Goal: Complete application form: Complete application form

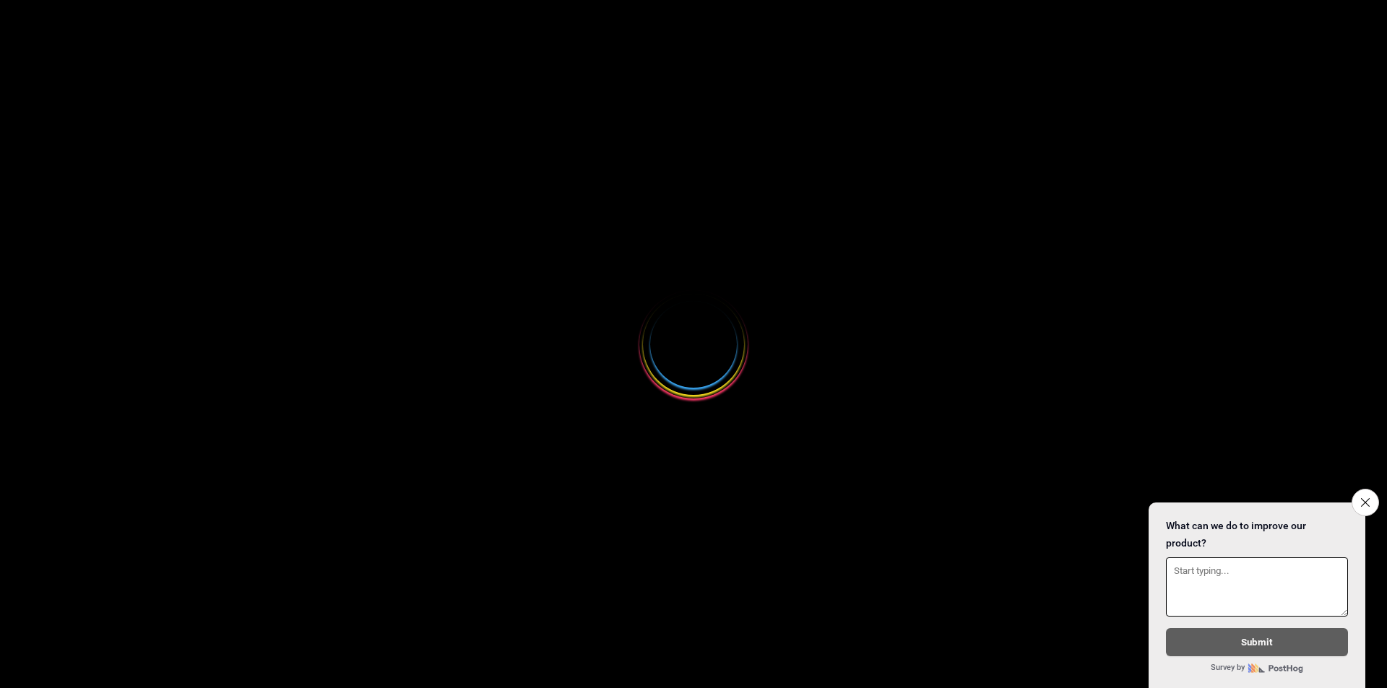
select select
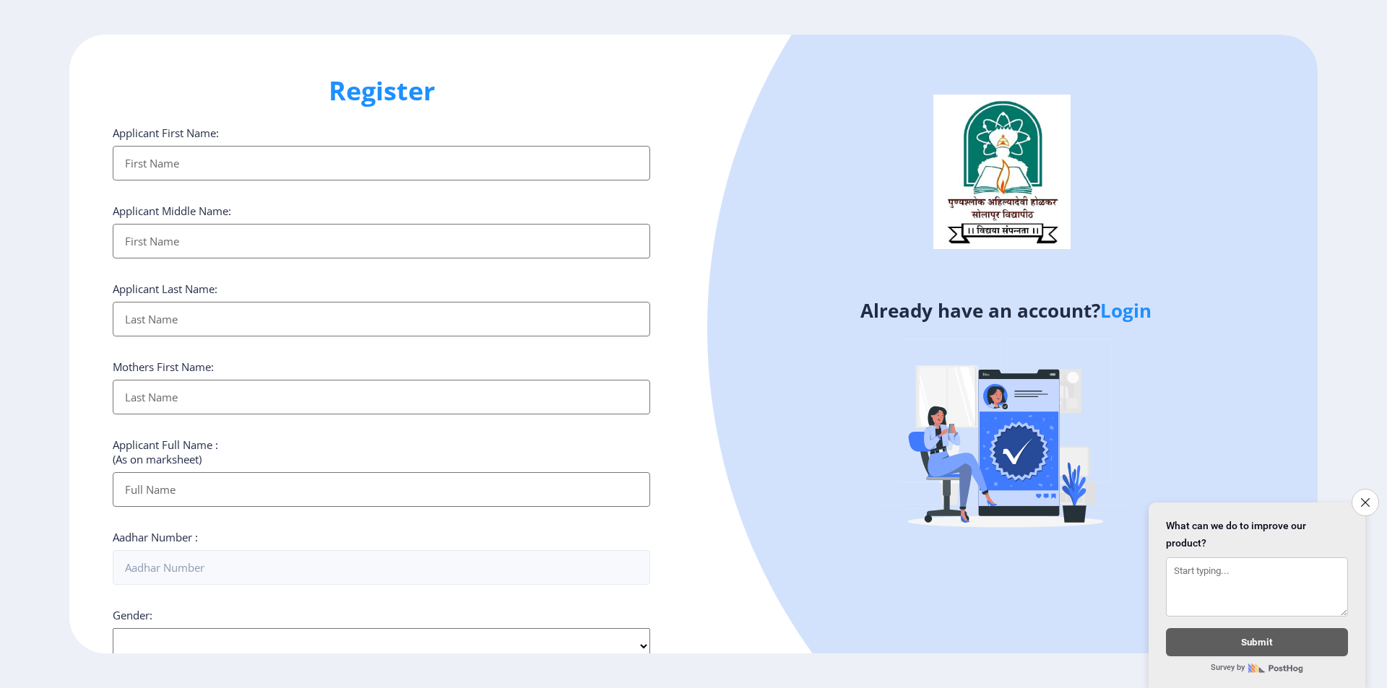
click at [280, 153] on input "Applicant First Name:" at bounding box center [381, 163] width 537 height 35
click at [1361, 498] on icon "Close survey" at bounding box center [1364, 502] width 9 height 9
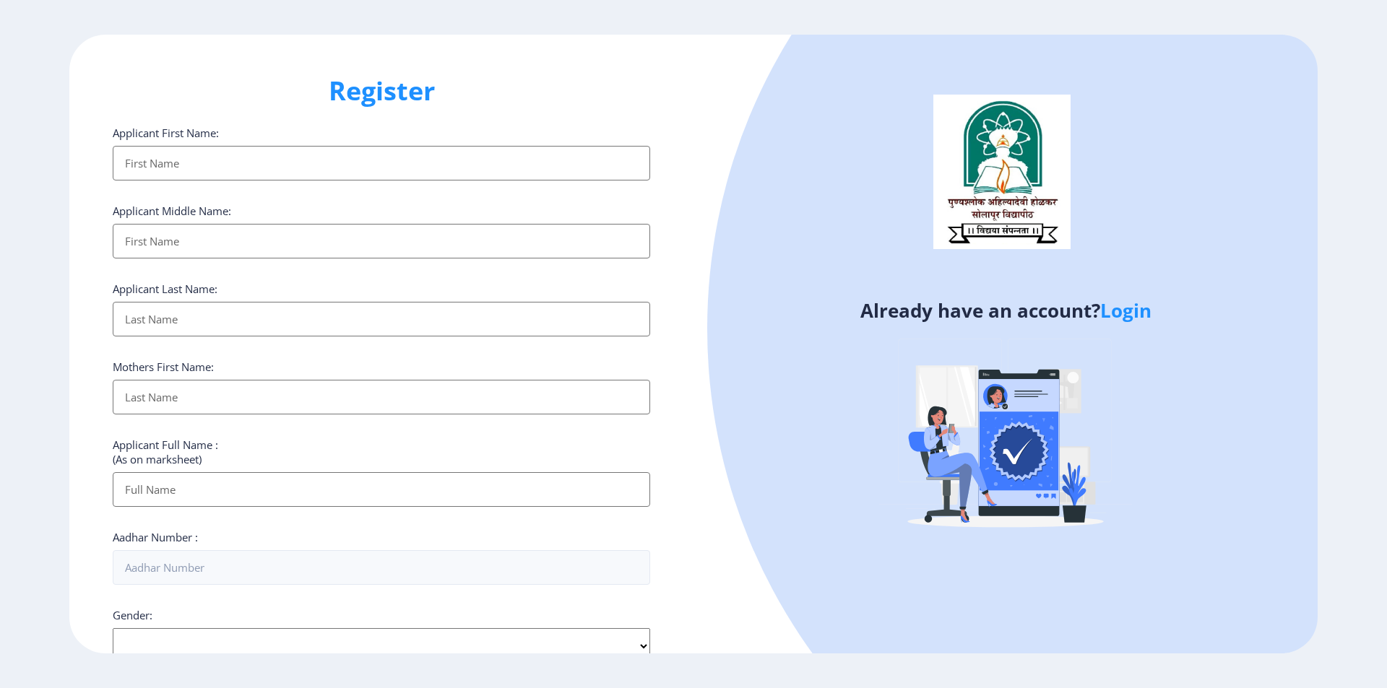
click at [235, 163] on input "Applicant First Name:" at bounding box center [381, 163] width 537 height 35
click at [371, 157] on input "Applicant First Name:" at bounding box center [381, 163] width 537 height 35
type input "a"
type input "[PERSON_NAME]"
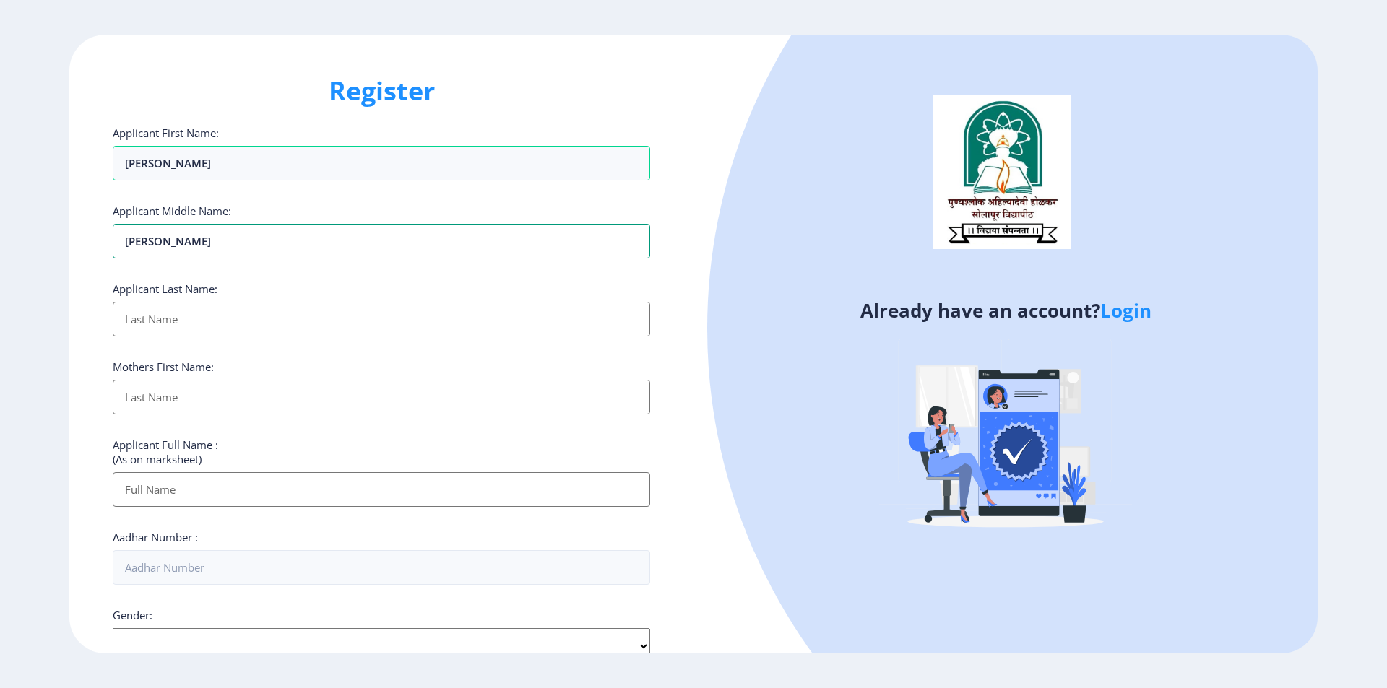
type input "[PERSON_NAME]"
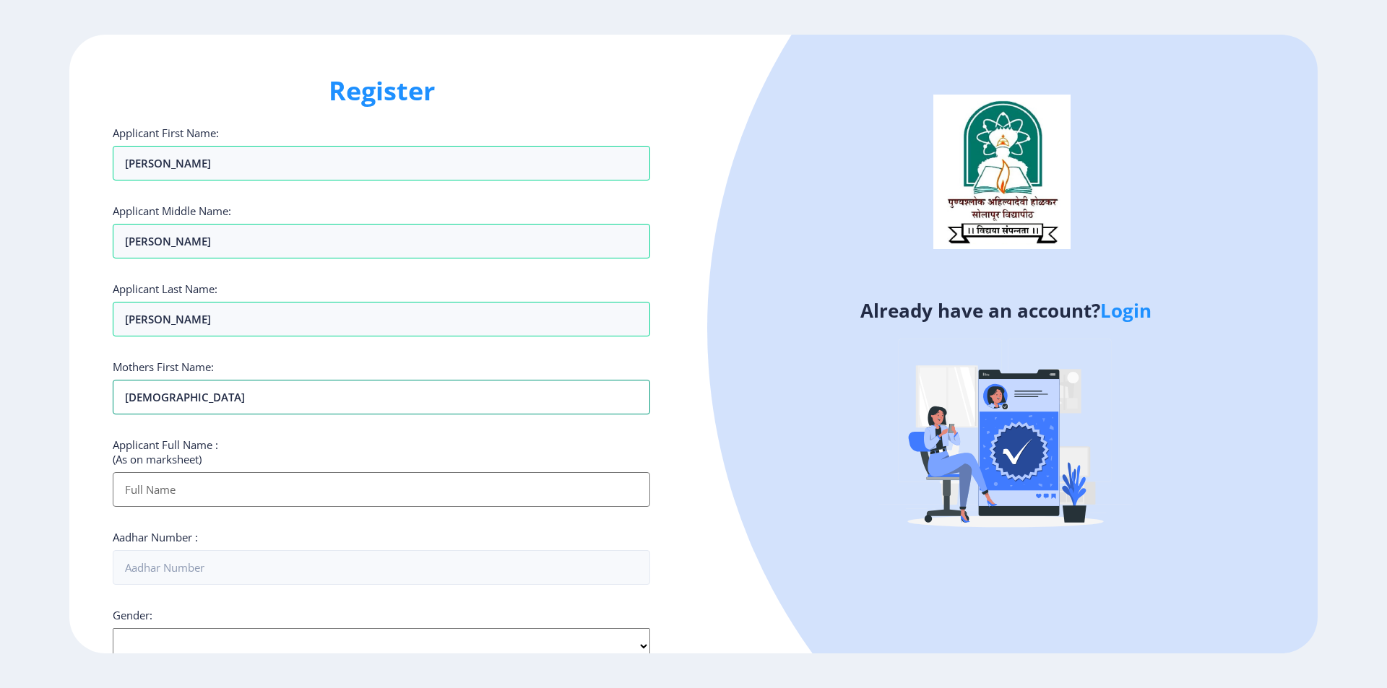
type input "[DEMOGRAPHIC_DATA]"
type input "[PERSON_NAME] [PERSON_NAME]"
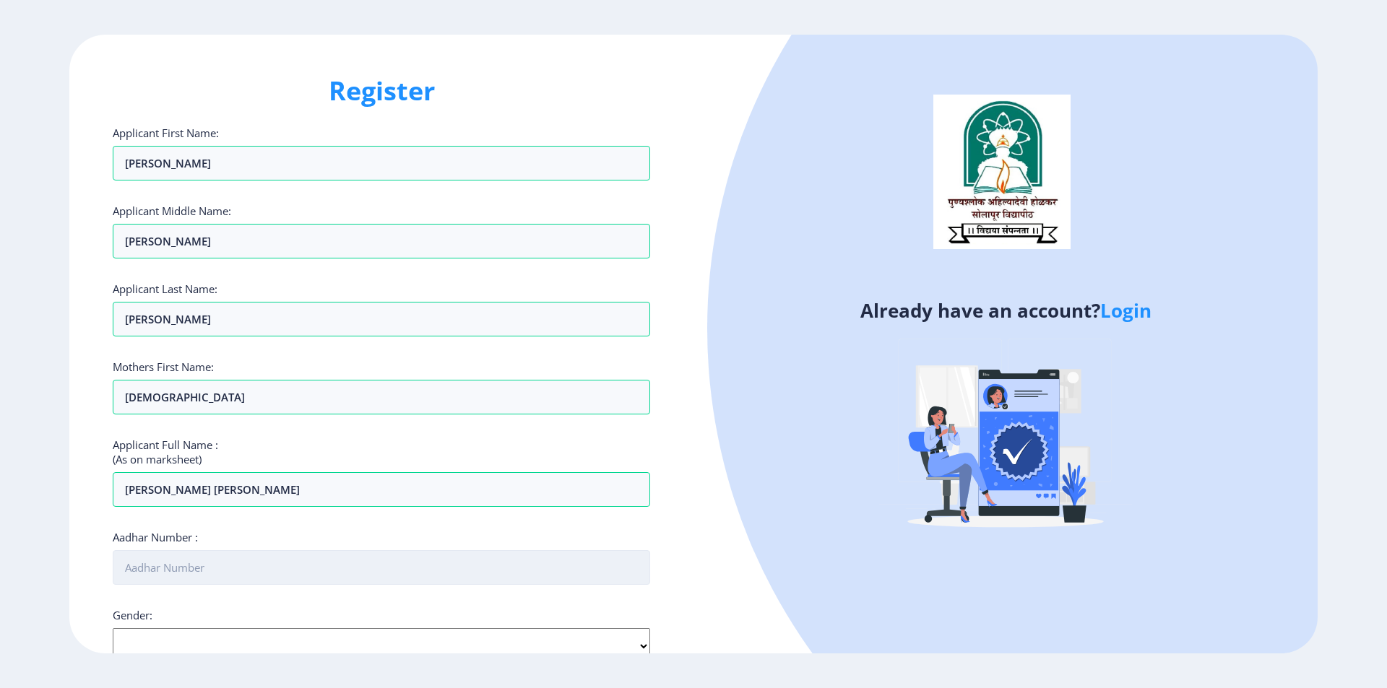
click at [343, 560] on input "Aadhar Number :" at bounding box center [381, 567] width 537 height 35
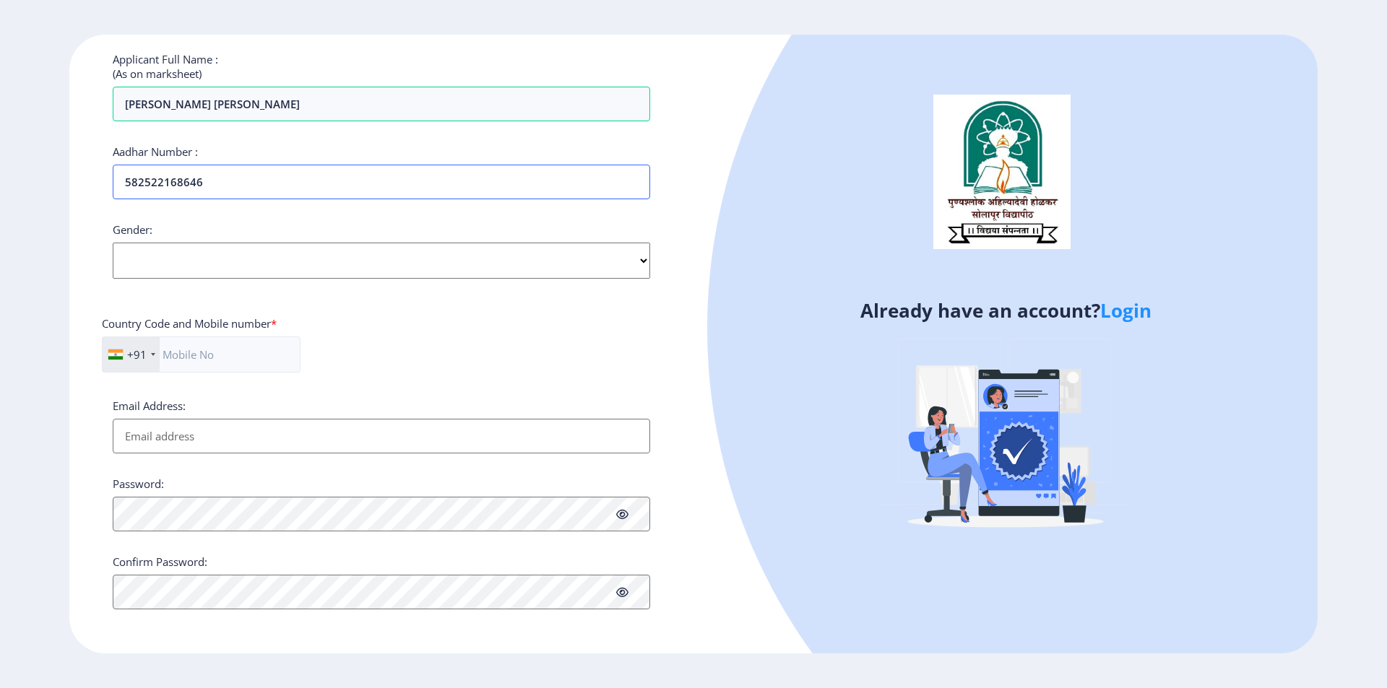
type input "582522168646"
click at [236, 269] on select "Select Gender [DEMOGRAPHIC_DATA] [DEMOGRAPHIC_DATA] Other" at bounding box center [381, 261] width 537 height 36
select select "[DEMOGRAPHIC_DATA]"
click at [113, 243] on select "Select Gender [DEMOGRAPHIC_DATA] [DEMOGRAPHIC_DATA] Other" at bounding box center [381, 261] width 537 height 36
click at [191, 350] on input "text" at bounding box center [201, 355] width 199 height 36
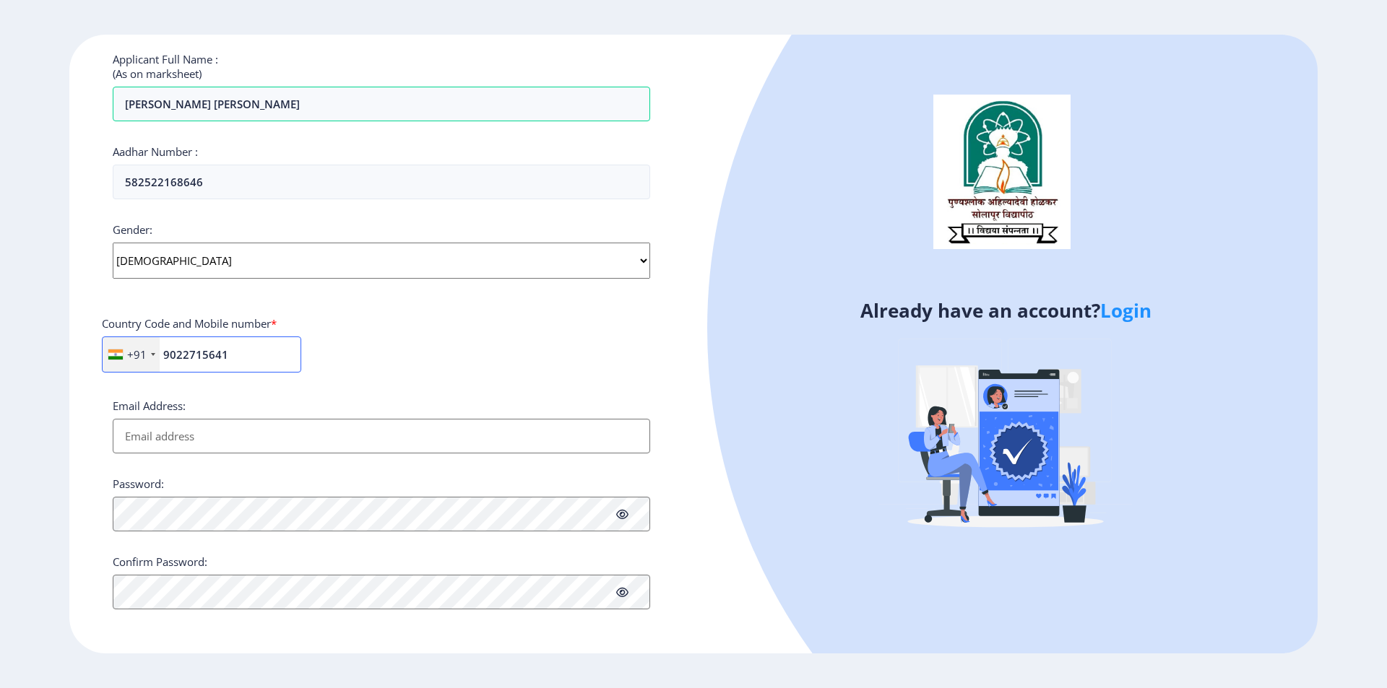
type input "9022715641"
click at [217, 432] on input "Email Address:" at bounding box center [381, 436] width 537 height 35
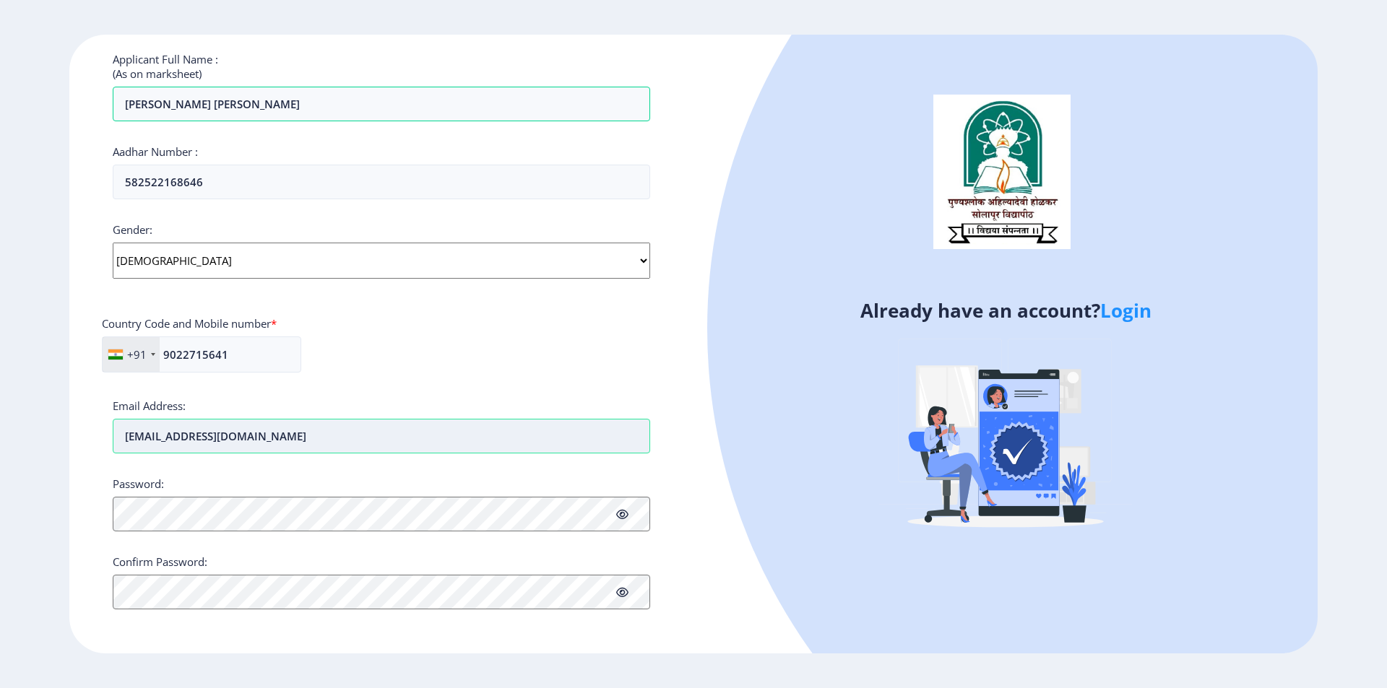
click at [228, 449] on input "[EMAIL_ADDRESS][DOMAIN_NAME]" at bounding box center [381, 436] width 537 height 35
type input "[EMAIL_ADDRESS][DOMAIN_NAME]"
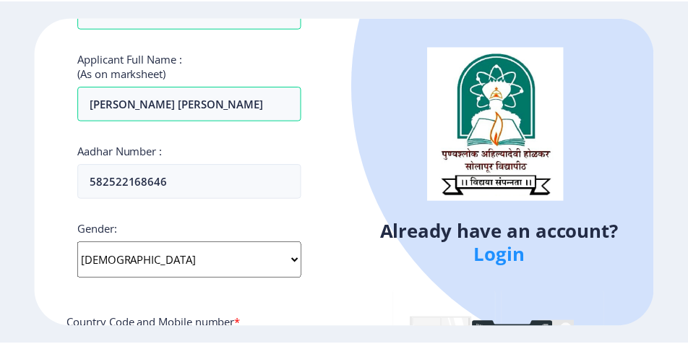
scroll to position [730, 0]
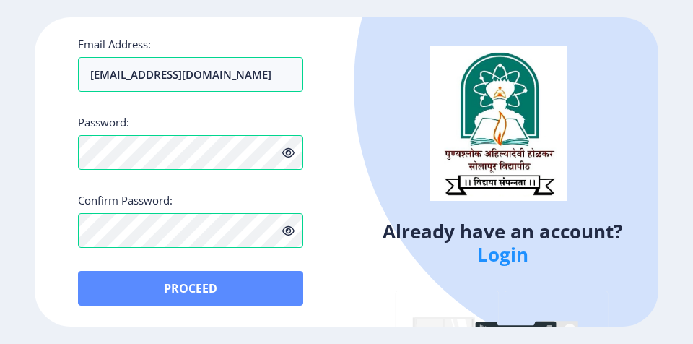
click at [201, 293] on button "Proceed" at bounding box center [190, 288] width 225 height 35
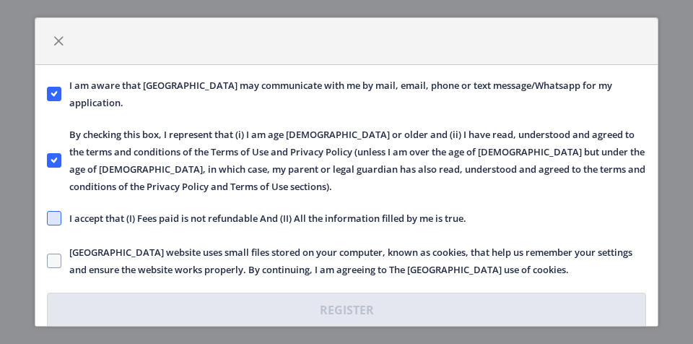
click at [58, 219] on span at bounding box center [54, 218] width 14 height 14
click at [48, 218] on input "I accept that (I) Fees paid is not refundable And (II) All the information fill…" at bounding box center [47, 217] width 1 height 1
checkbox input "true"
click at [53, 260] on span at bounding box center [54, 261] width 14 height 14
click at [48, 260] on input "[GEOGRAPHIC_DATA] website uses small files stored on your computer, known as co…" at bounding box center [47, 260] width 1 height 1
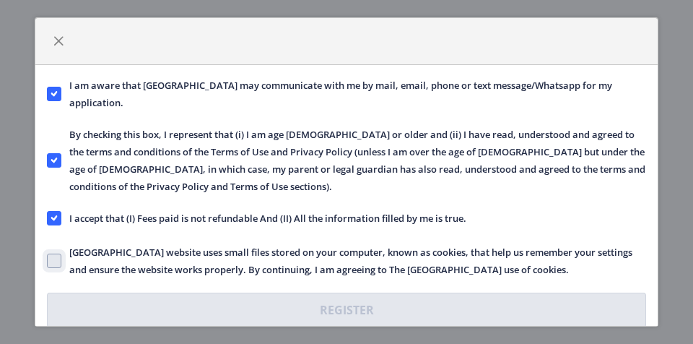
checkbox input "true"
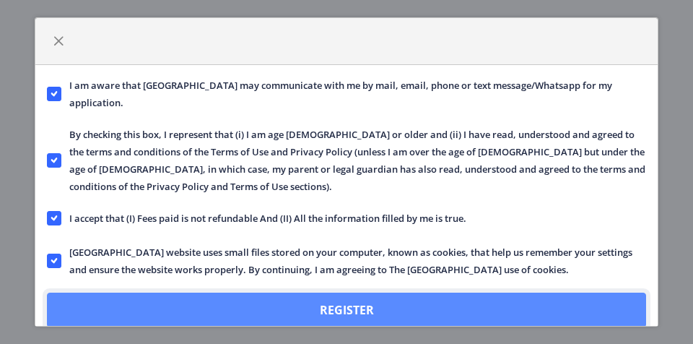
click at [325, 309] on button "Register" at bounding box center [346, 310] width 599 height 35
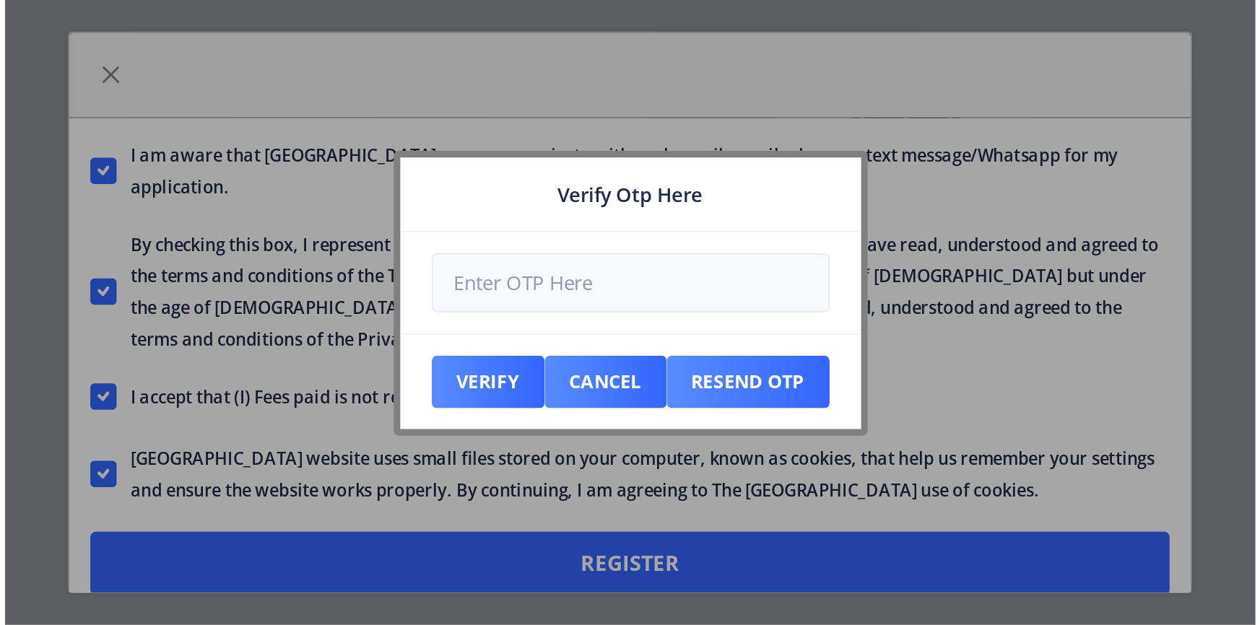
scroll to position [813, 0]
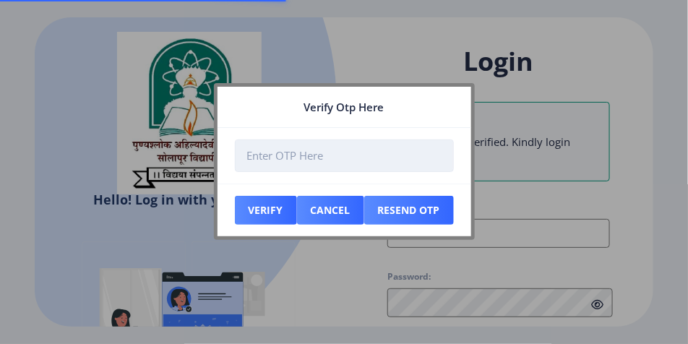
click at [319, 156] on input "number" at bounding box center [344, 155] width 219 height 33
type input "-1"
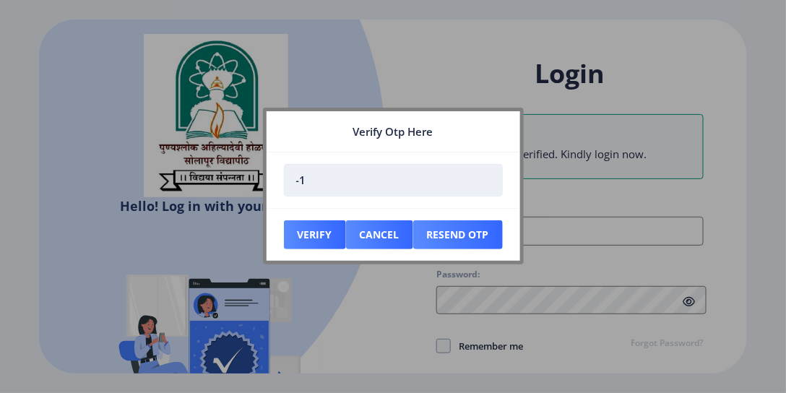
click at [365, 178] on input "-1" at bounding box center [393, 180] width 219 height 33
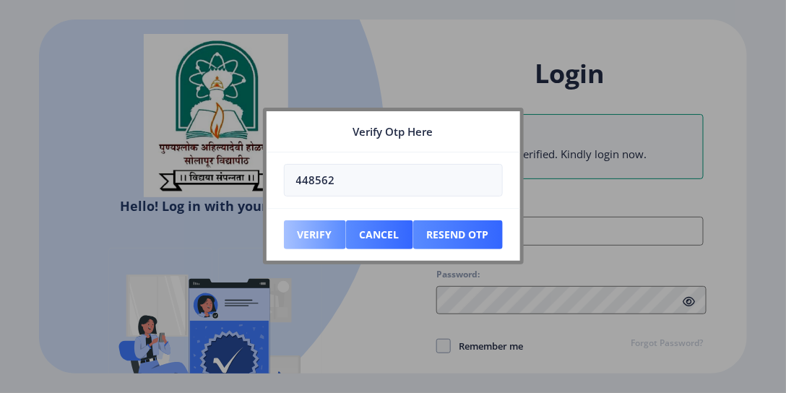
type input "448562"
click at [311, 235] on button "Verify" at bounding box center [315, 234] width 62 height 29
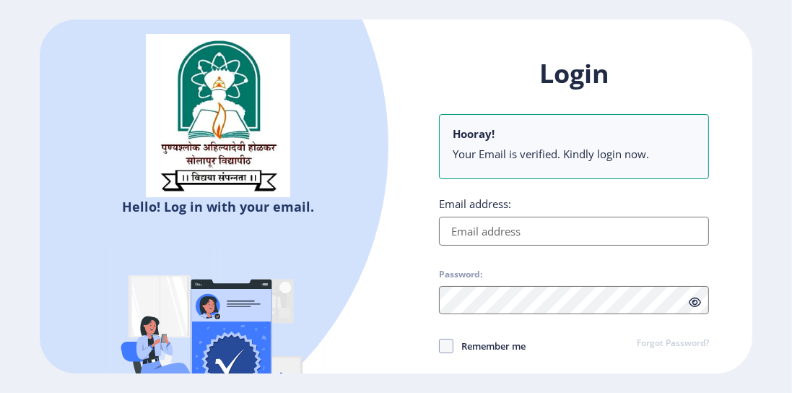
click at [507, 236] on input "Email address:" at bounding box center [574, 231] width 270 height 29
paste input "[EMAIL_ADDRESS][DOMAIN_NAME]"
type input "[EMAIL_ADDRESS][DOMAIN_NAME]"
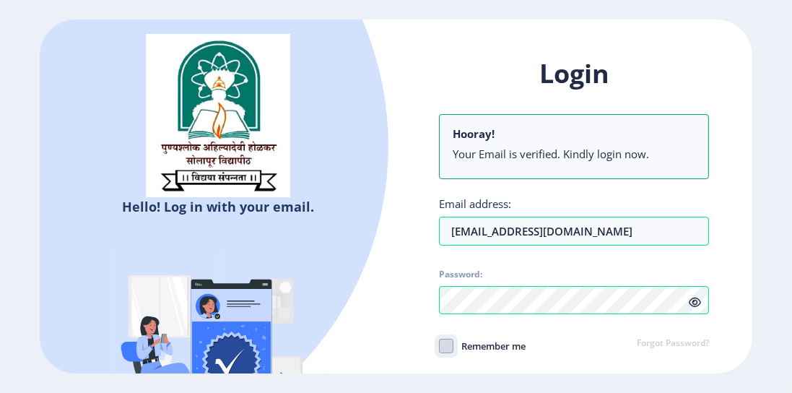
click at [439, 345] on input "Remember me" at bounding box center [439, 345] width 1 height 1
checkbox input "true"
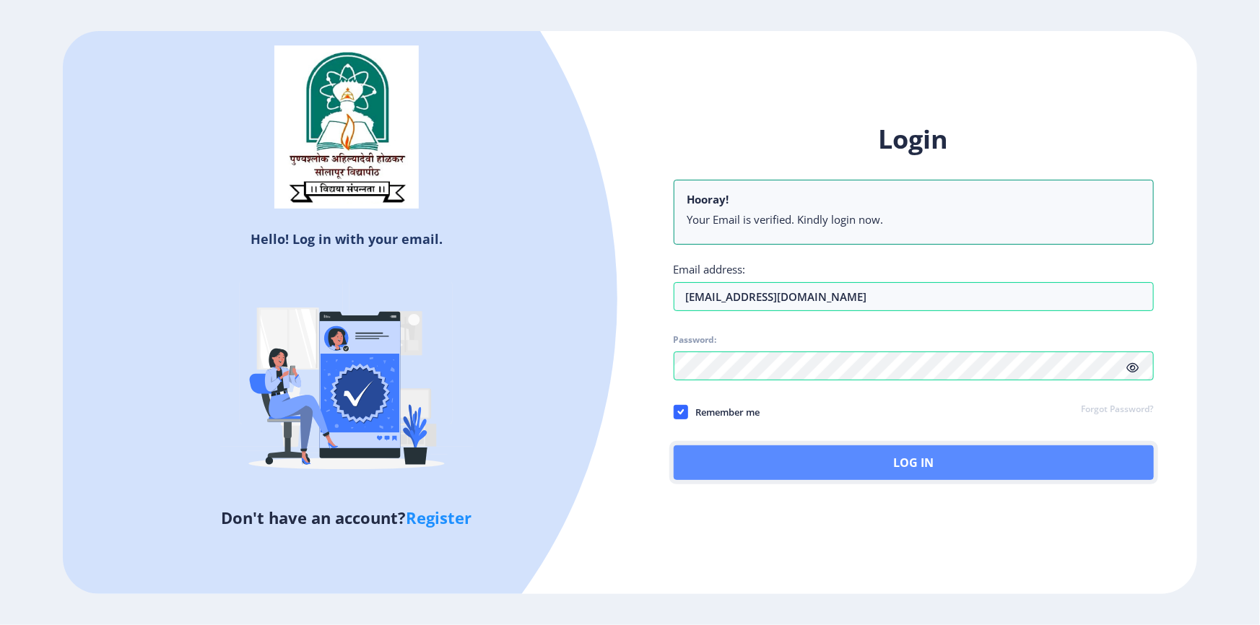
click at [825, 460] on button "Log In" at bounding box center [914, 463] width 480 height 35
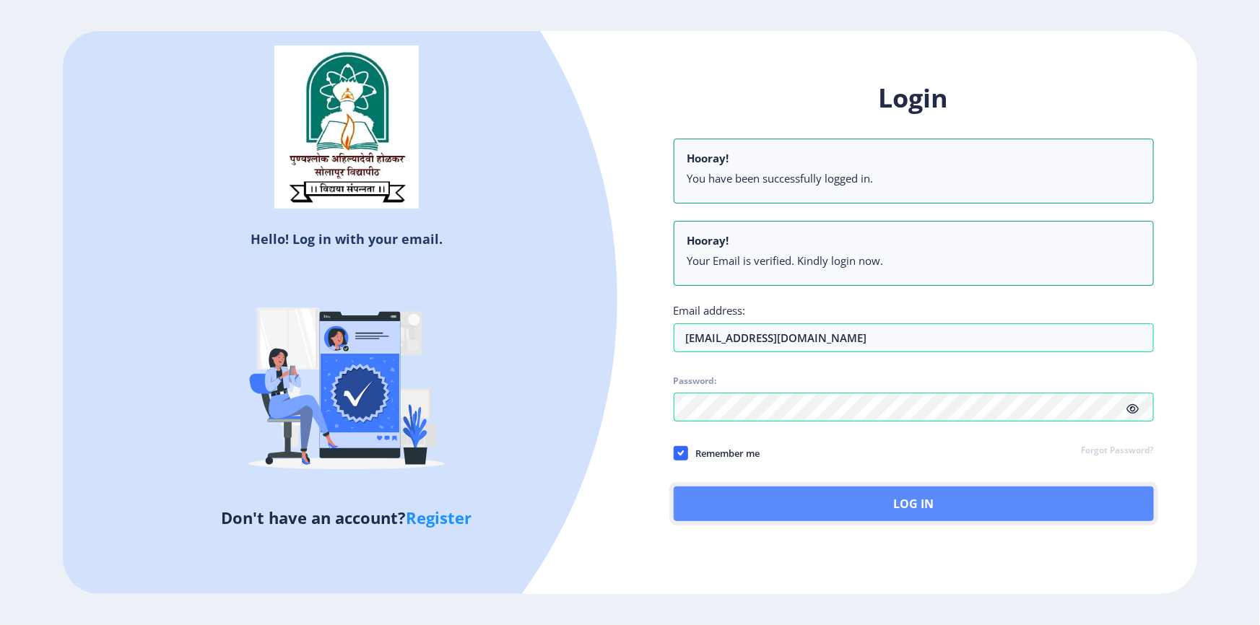
click at [814, 503] on button "Log In" at bounding box center [914, 504] width 480 height 35
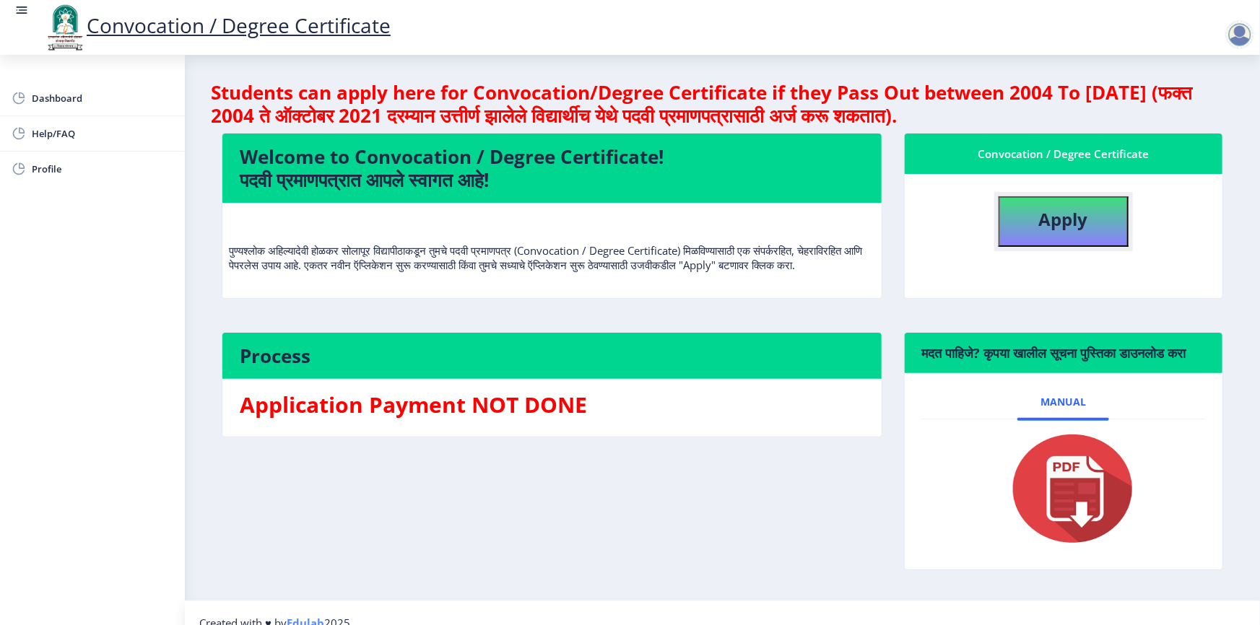
click at [1086, 224] on button "Apply" at bounding box center [1064, 221] width 130 height 51
select select
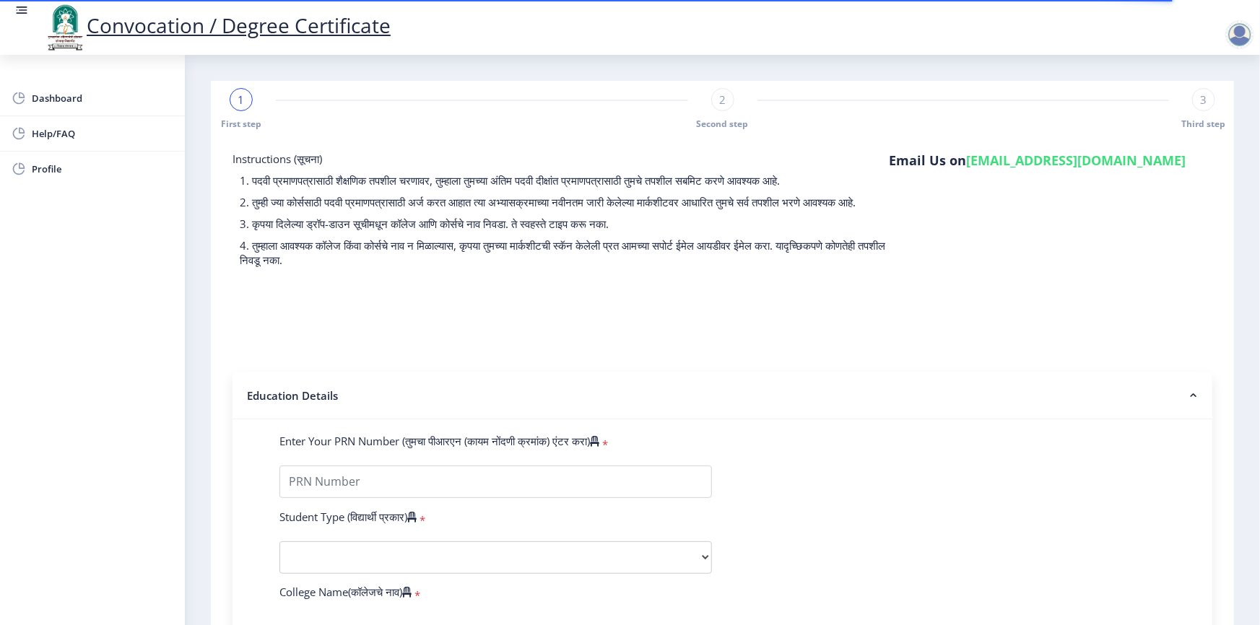
scroll to position [438, 0]
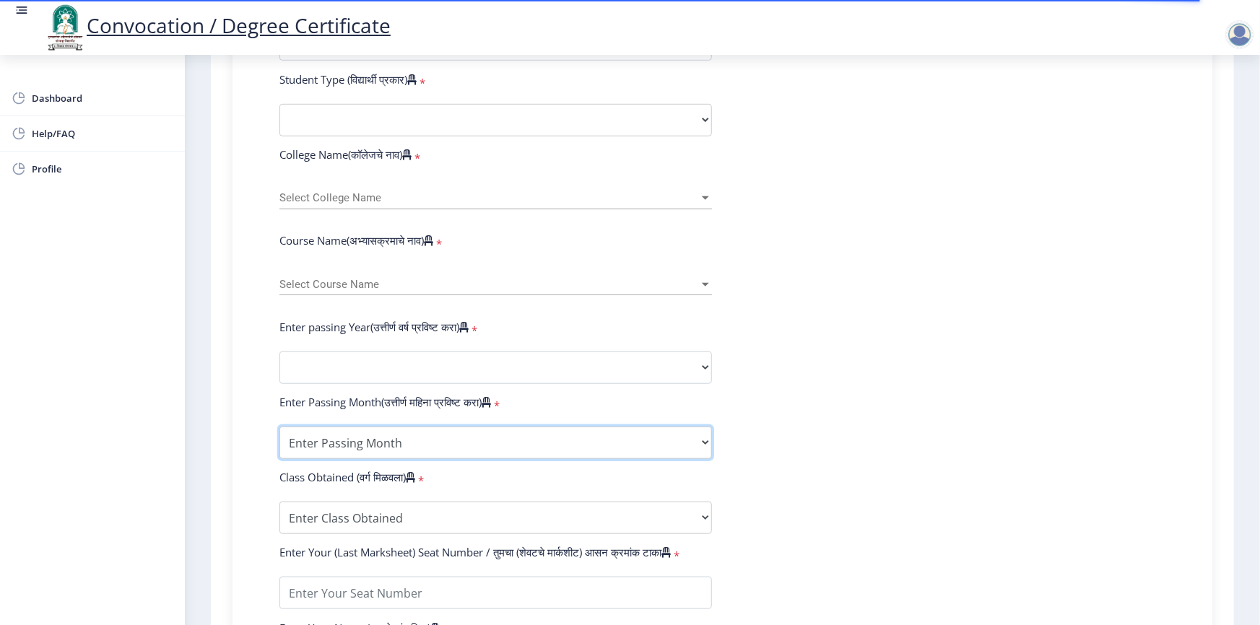
click at [441, 448] on select "Enter Passing Month March April May October November December" at bounding box center [496, 443] width 433 height 33
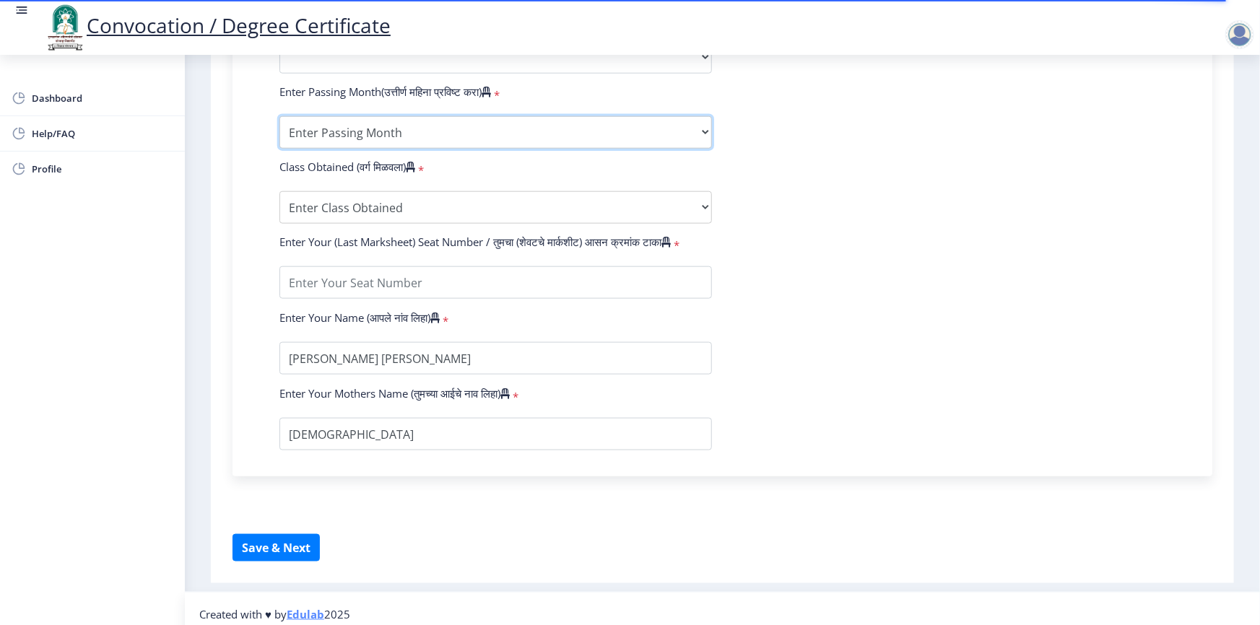
scroll to position [772, 0]
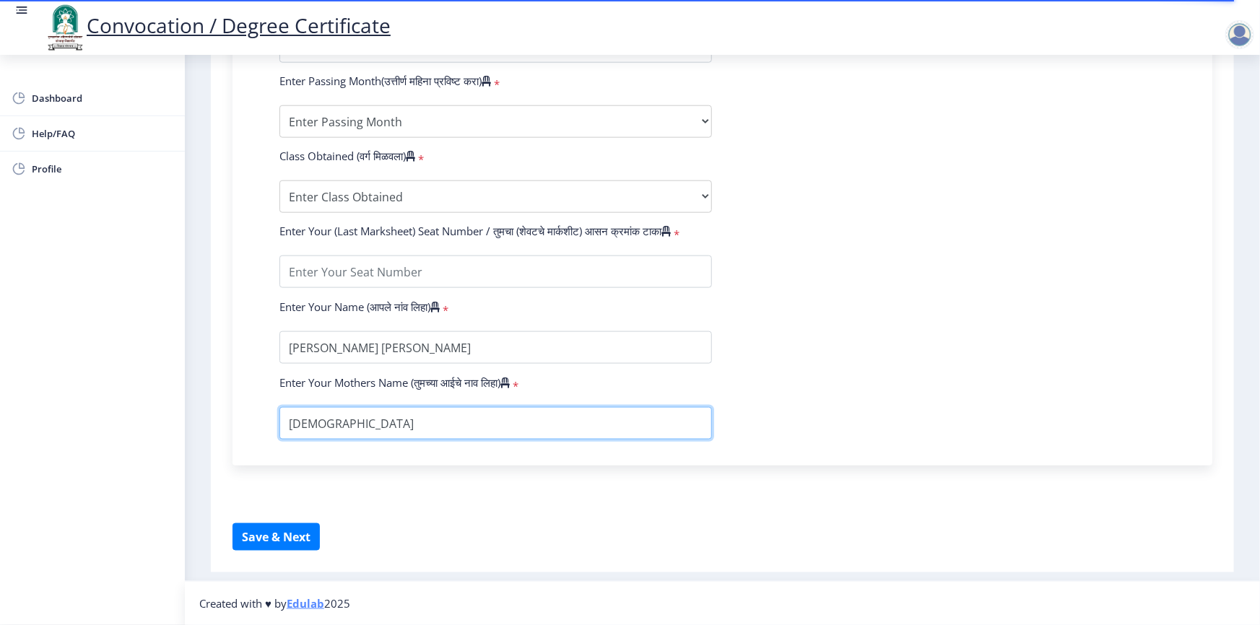
click at [500, 431] on input "textarea" at bounding box center [496, 423] width 433 height 33
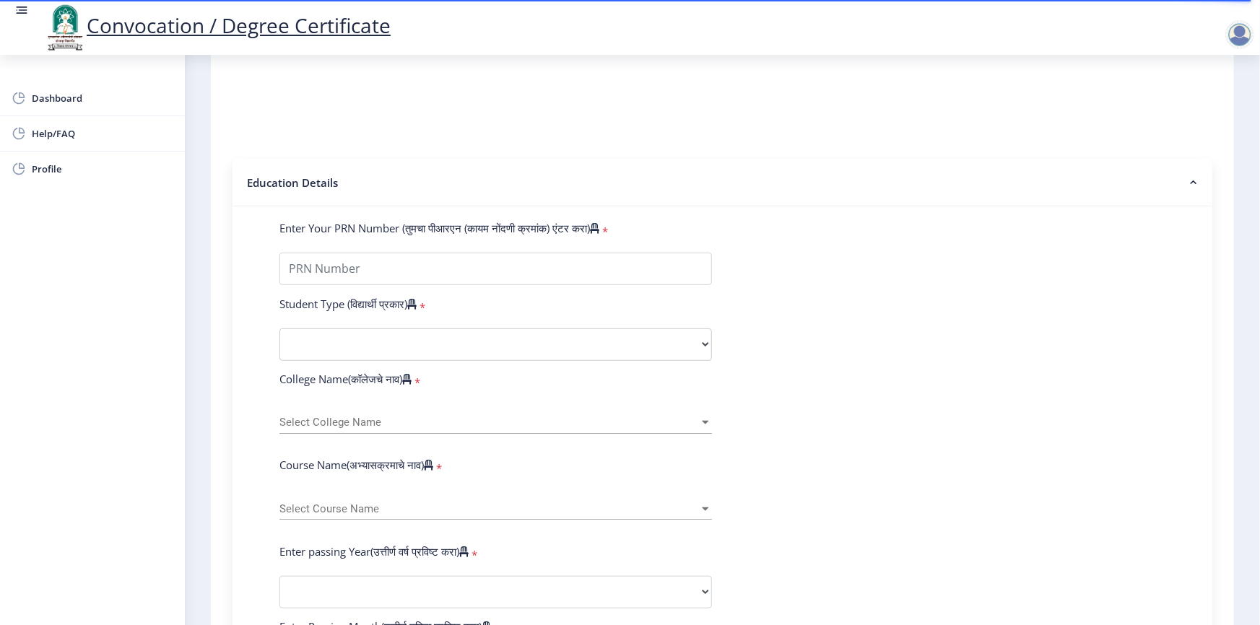
scroll to position [218, 0]
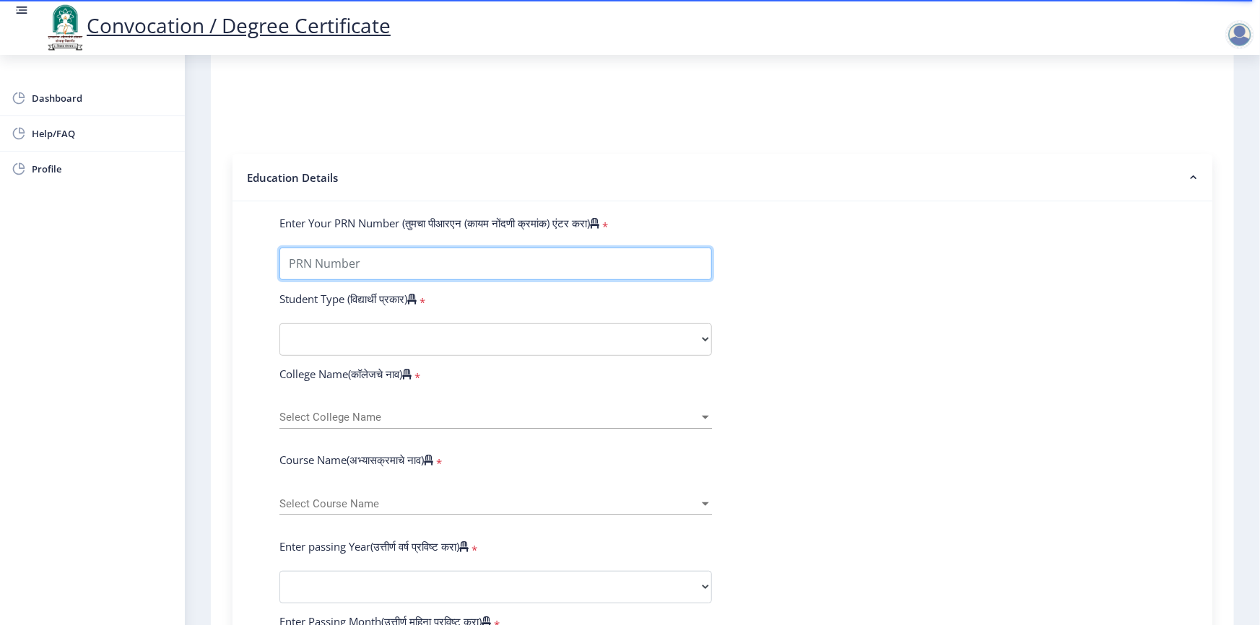
click at [393, 272] on input "Enter Your PRN Number (तुमचा पीआरएन (कायम नोंदणी क्रमांक) एंटर करा)" at bounding box center [496, 264] width 433 height 33
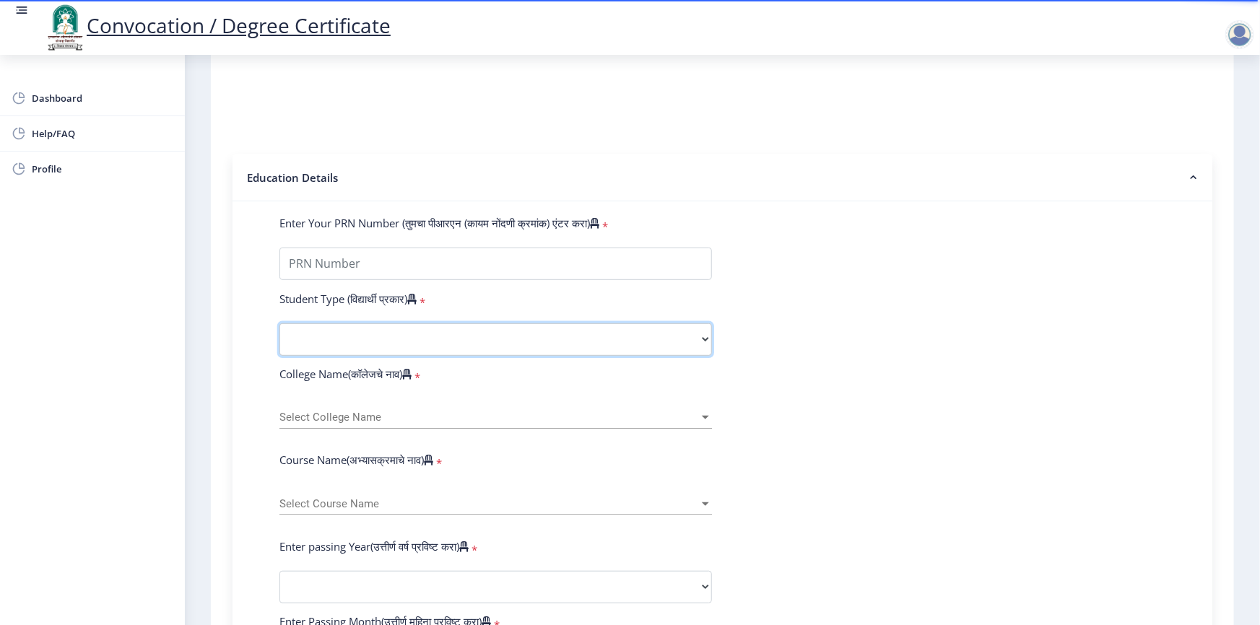
click at [382, 356] on select "Select Student Type Regular External" at bounding box center [496, 340] width 433 height 33
select select "Regular"
click at [280, 337] on select "Select Student Type Regular External" at bounding box center [496, 340] width 433 height 33
click at [331, 424] on span "Select College Name" at bounding box center [490, 418] width 420 height 12
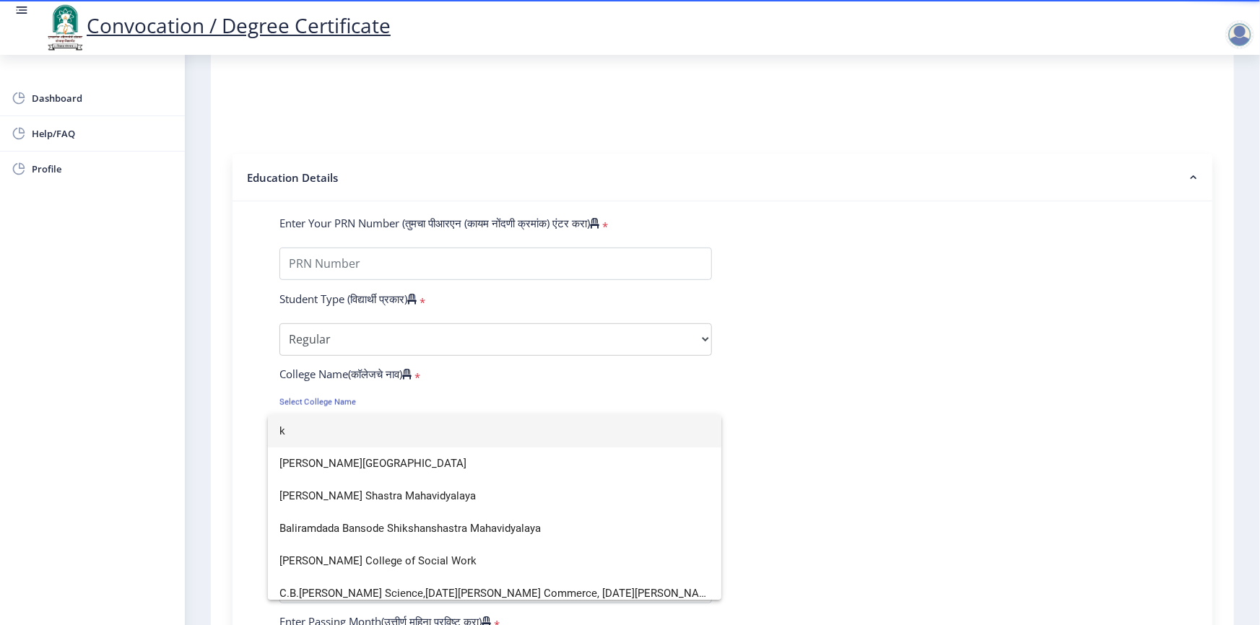
scroll to position [0, 0]
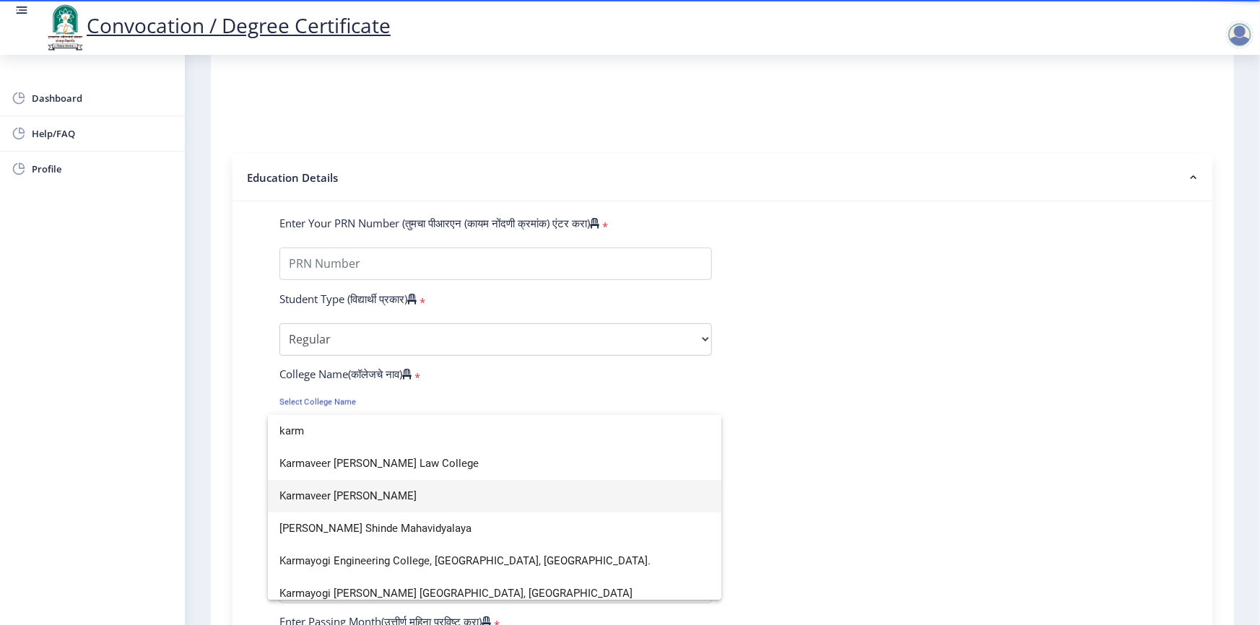
type input "karm"
click at [441, 492] on span "Karmaveer [PERSON_NAME]" at bounding box center [495, 496] width 430 height 33
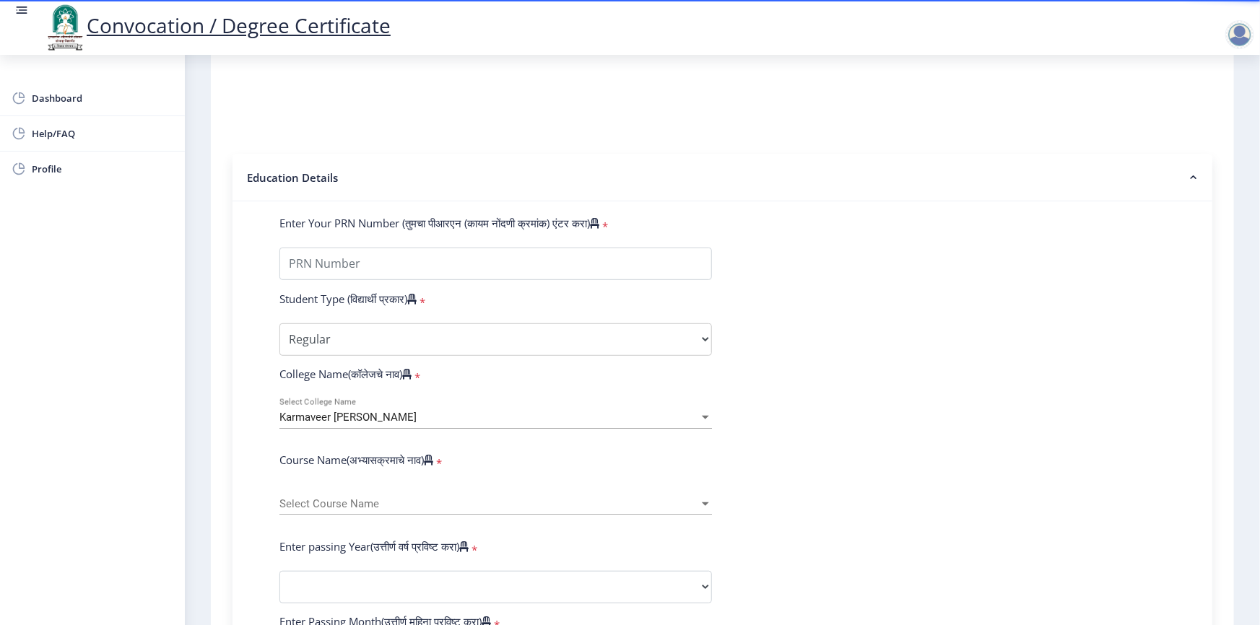
click at [337, 511] on span "Select Course Name" at bounding box center [490, 504] width 420 height 12
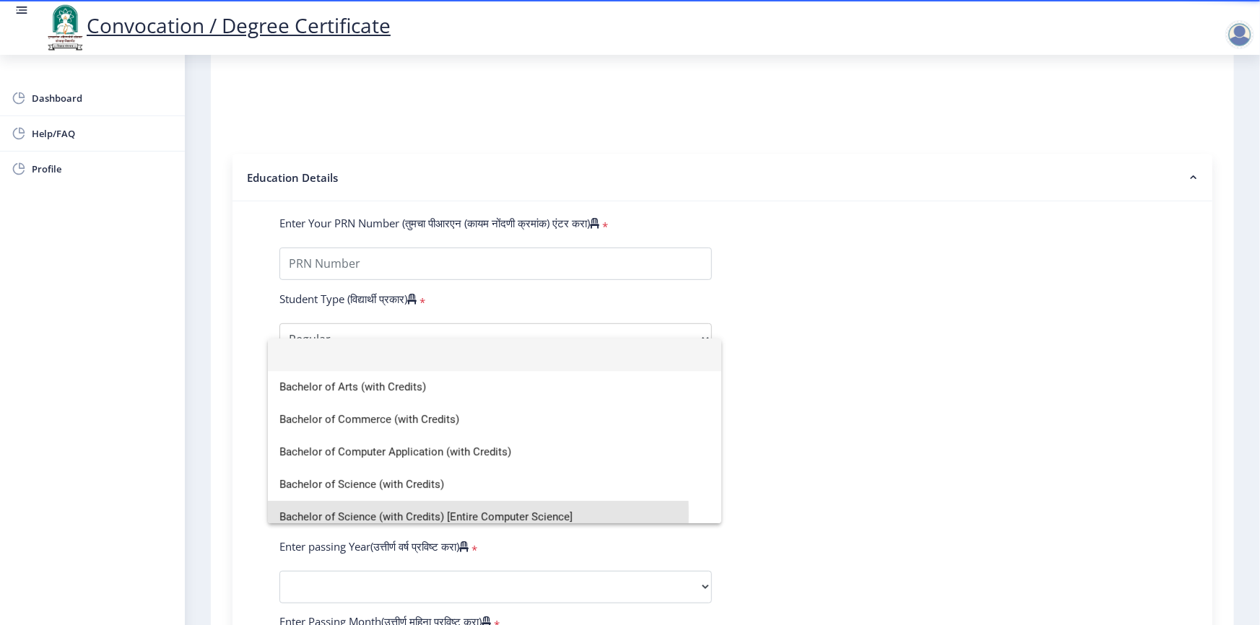
click at [337, 521] on span "Bachelor of Science (with Credits) [Entire Computer Science]" at bounding box center [495, 517] width 430 height 33
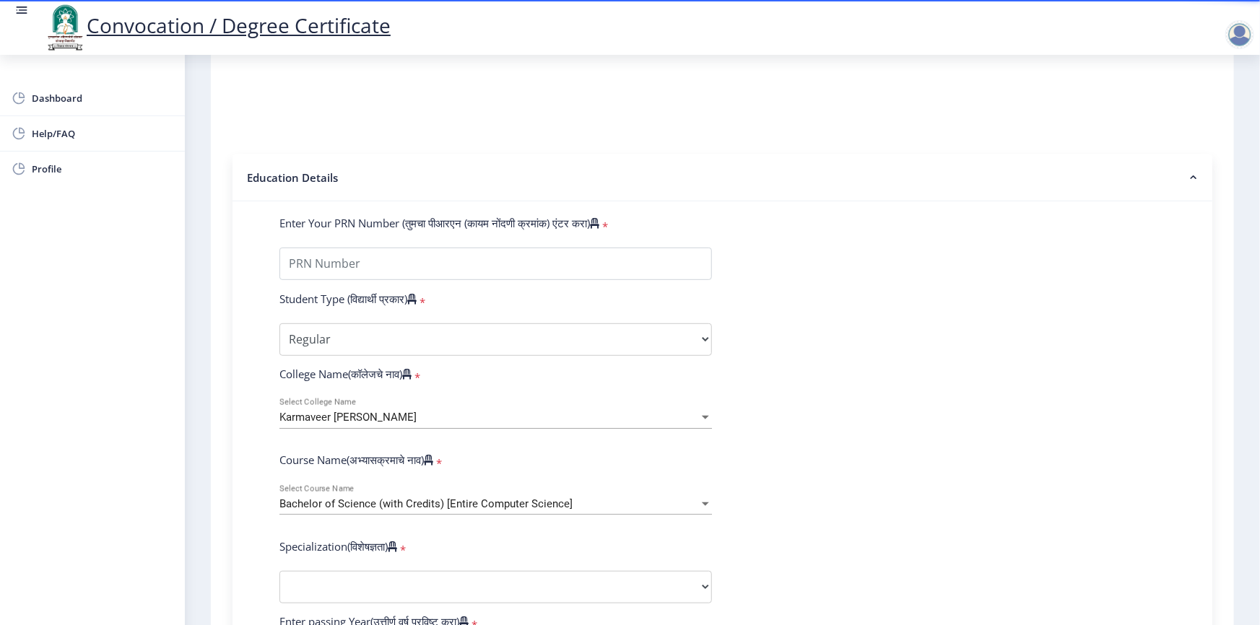
click at [337, 511] on span "Bachelor of Science (with Credits) [Entire Computer Science]" at bounding box center [426, 504] width 293 height 13
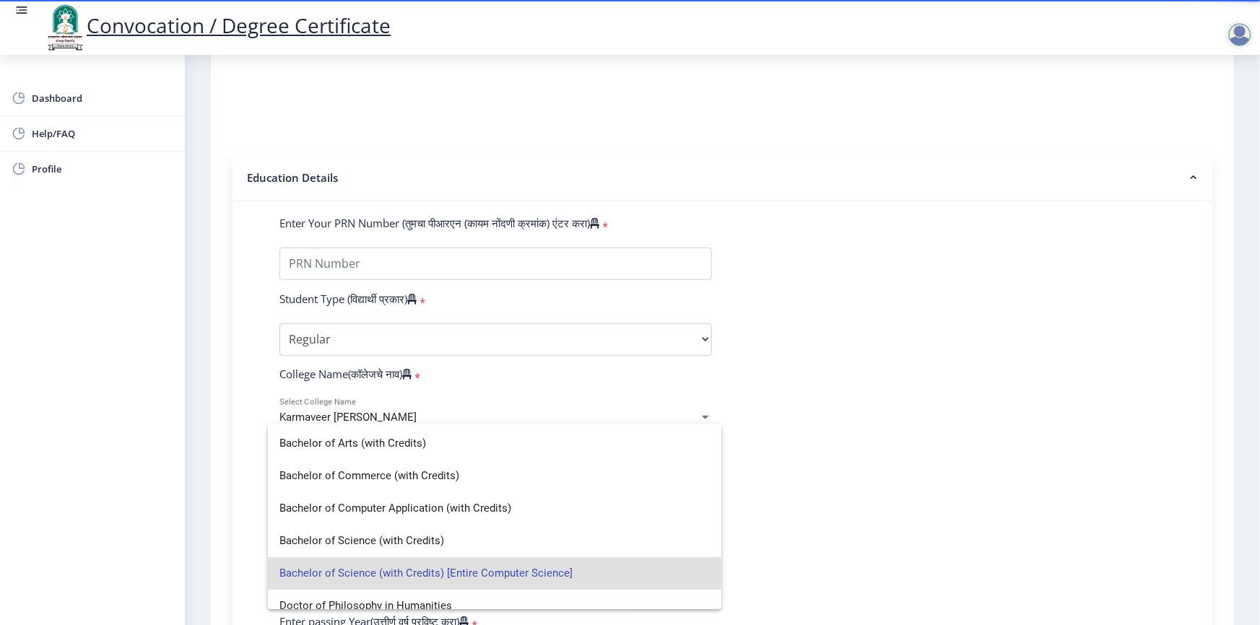
scroll to position [27, 0]
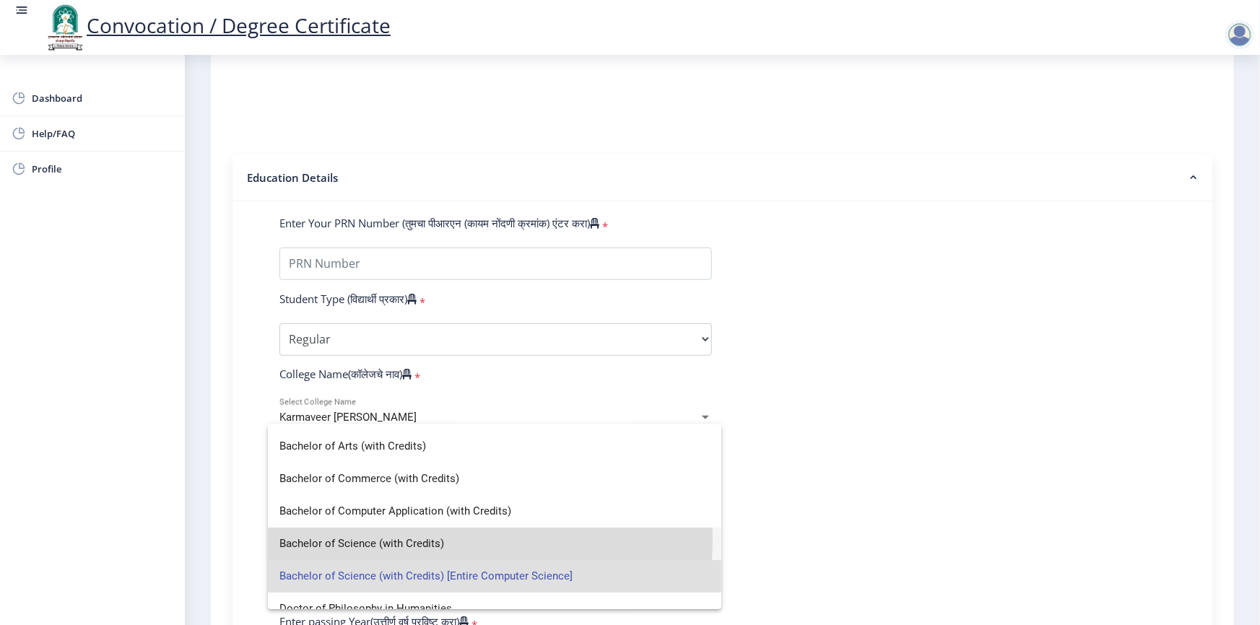
click at [391, 540] on span "Bachelor of Science (with Credits)" at bounding box center [495, 544] width 430 height 33
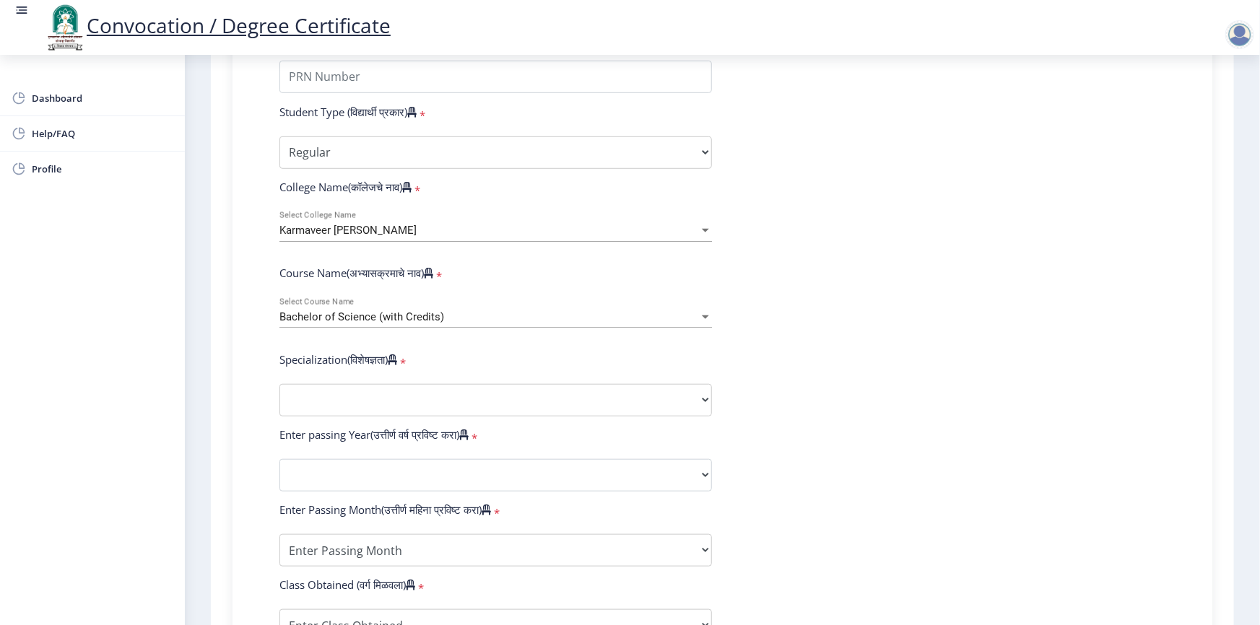
scroll to position [438, 0]
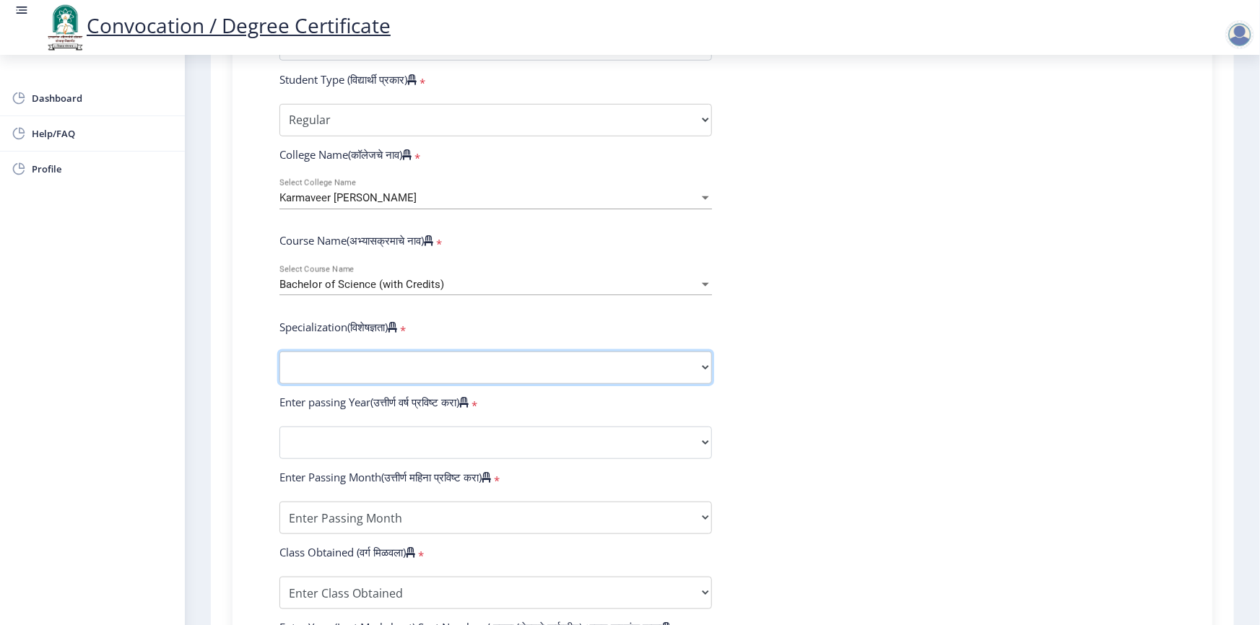
click at [352, 384] on select "Specialization Botany Chemistry Computer Science Electronics Geology Mathematic…" at bounding box center [496, 368] width 433 height 33
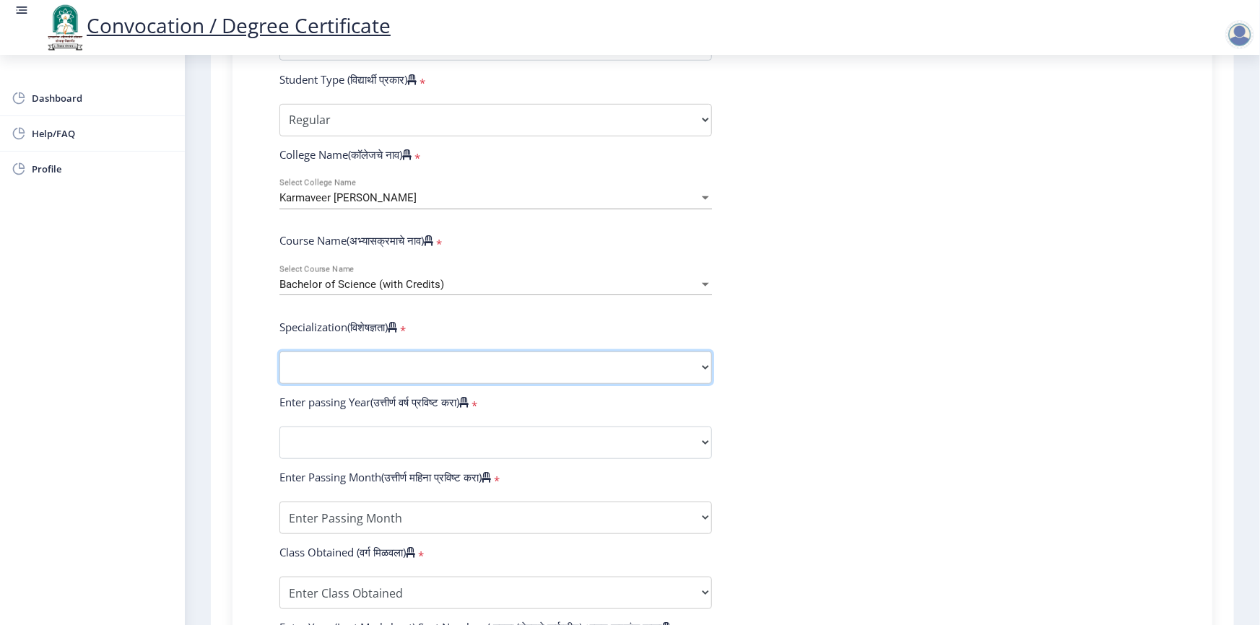
select select "Botany"
click at [280, 365] on select "Specialization Botany Chemistry Computer Science Electronics Geology Mathematic…" at bounding box center [496, 368] width 433 height 33
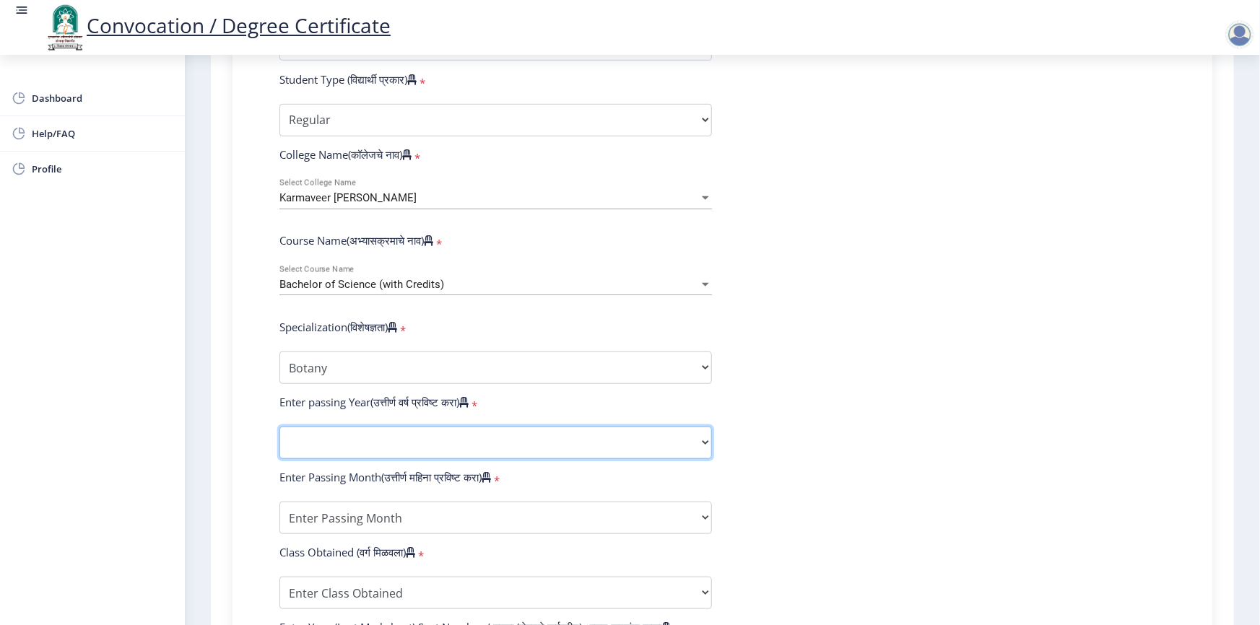
click at [381, 454] on select "2025 2024 2023 2022 2021 2020 2019 2018 2017 2016 2015 2014 2013 2012 2011 2010…" at bounding box center [496, 443] width 433 height 33
click at [381, 452] on select "2025 2024 2023 2022 2021 2020 2019 2018 2017 2016 2015 2014 2013 2012 2011 2010…" at bounding box center [496, 443] width 433 height 33
select select "2011"
click at [280, 440] on select "2025 2024 2023 2022 2021 2020 2019 2018 2017 2016 2015 2014 2013 2012 2011 2010…" at bounding box center [496, 443] width 433 height 33
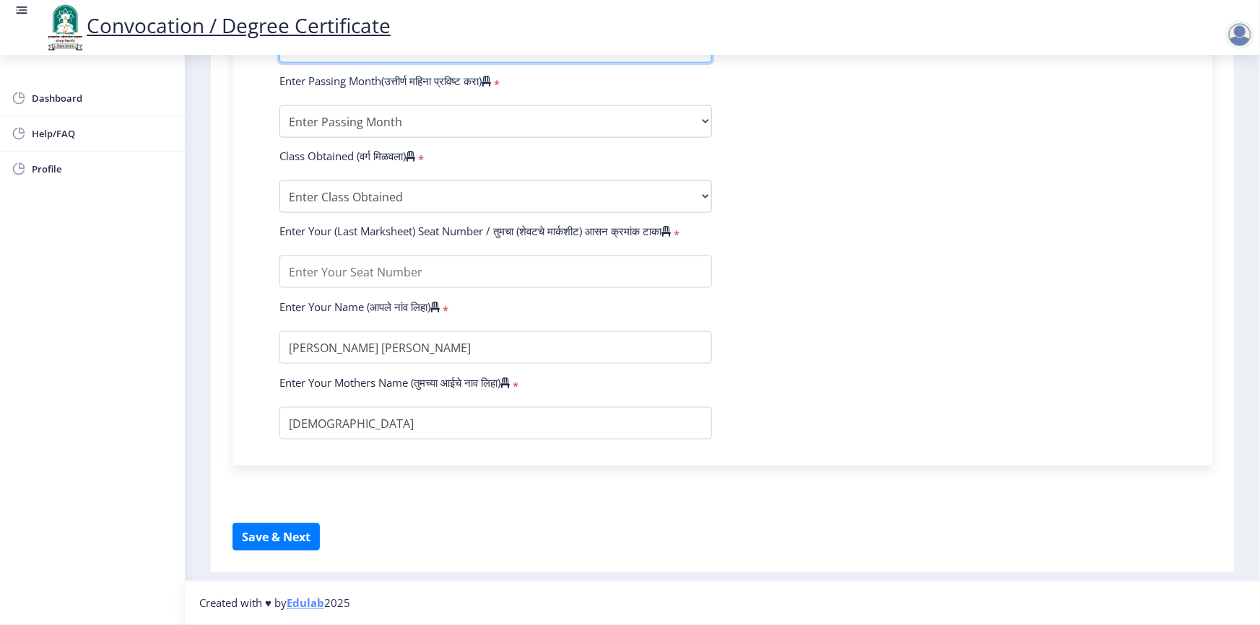
scroll to position [628, 0]
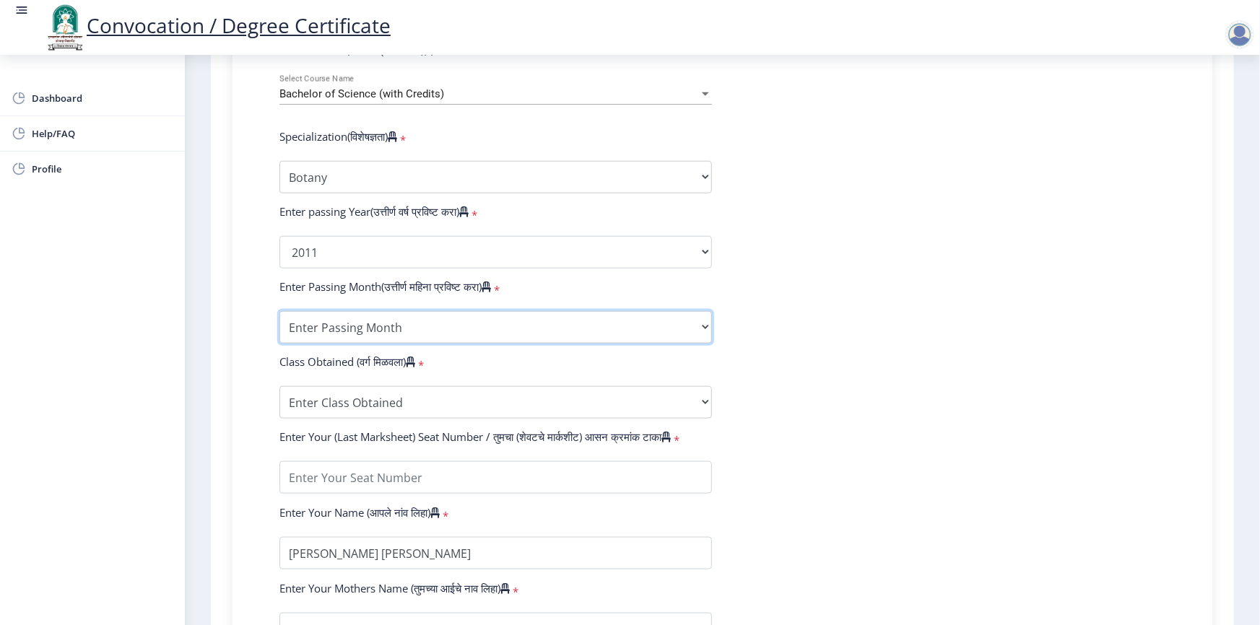
click at [376, 344] on select "Enter Passing Month March April May October November December" at bounding box center [496, 327] width 433 height 33
select select "October"
click at [280, 324] on select "Enter Passing Month March April May October November December" at bounding box center [496, 327] width 433 height 33
click at [309, 369] on label "Class Obtained (वर्ग मिळवला)" at bounding box center [348, 362] width 136 height 14
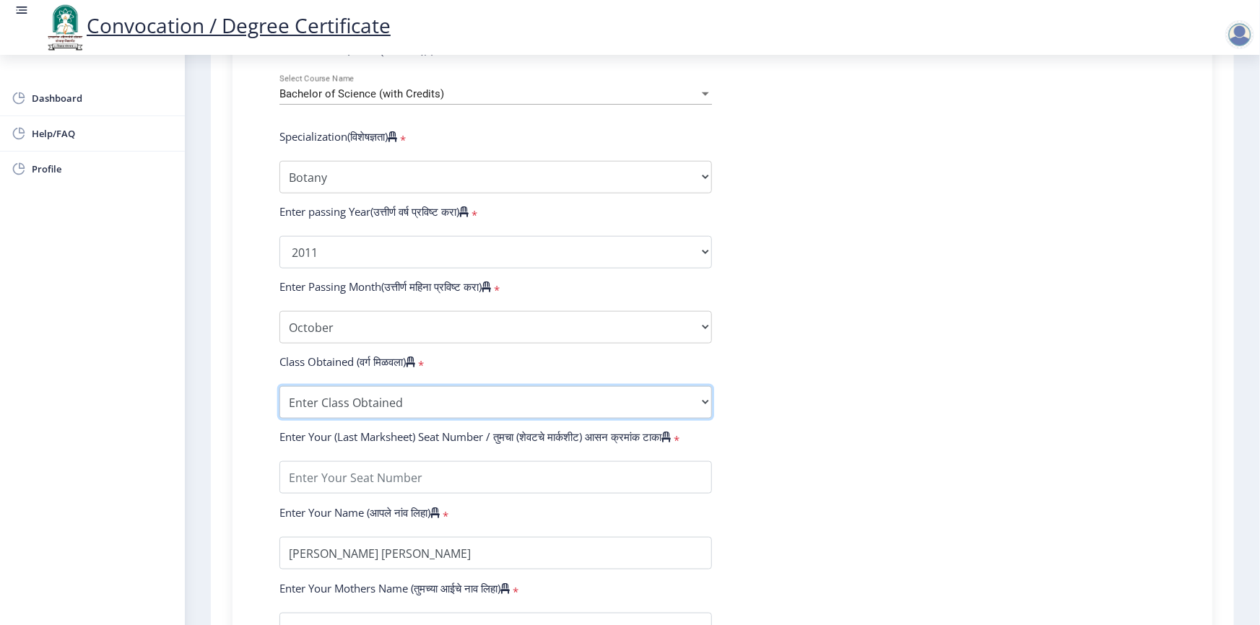
click at [319, 414] on select "Enter Class Obtained FIRST CLASS WITH DISTINCTION FIRST CLASS HIGHER SECOND CLA…" at bounding box center [496, 402] width 433 height 33
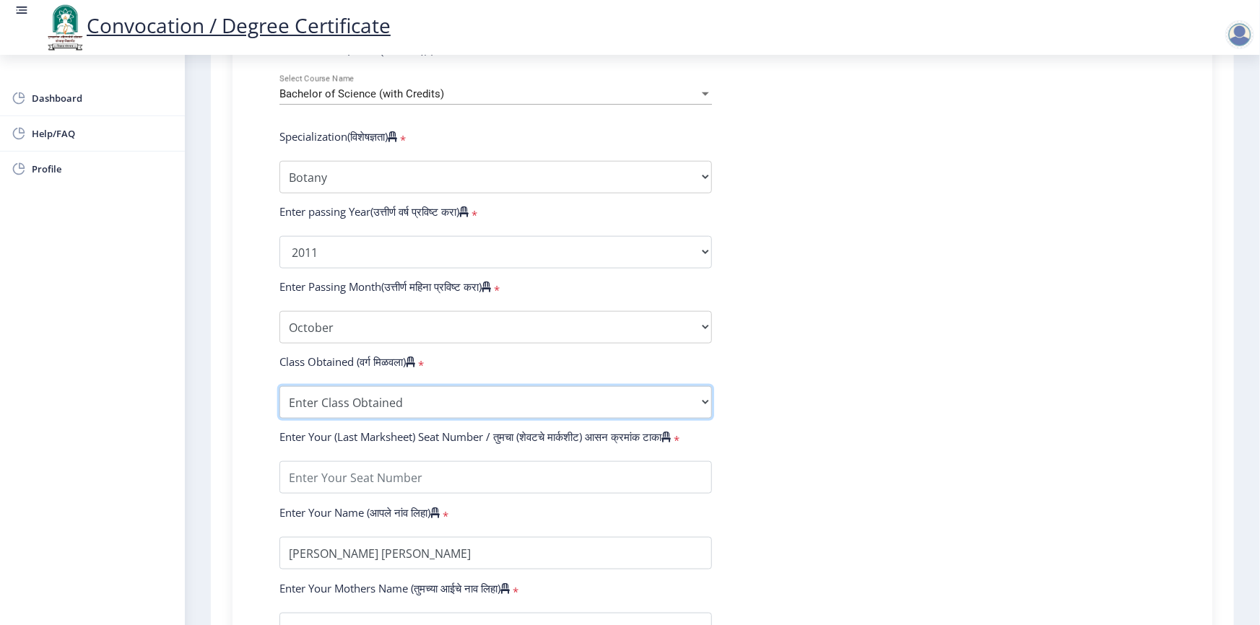
select select "FIRST CLASS"
click at [280, 399] on select "Enter Class Obtained FIRST CLASS WITH DISTINCTION FIRST CLASS HIGHER SECOND CLA…" at bounding box center [496, 402] width 433 height 33
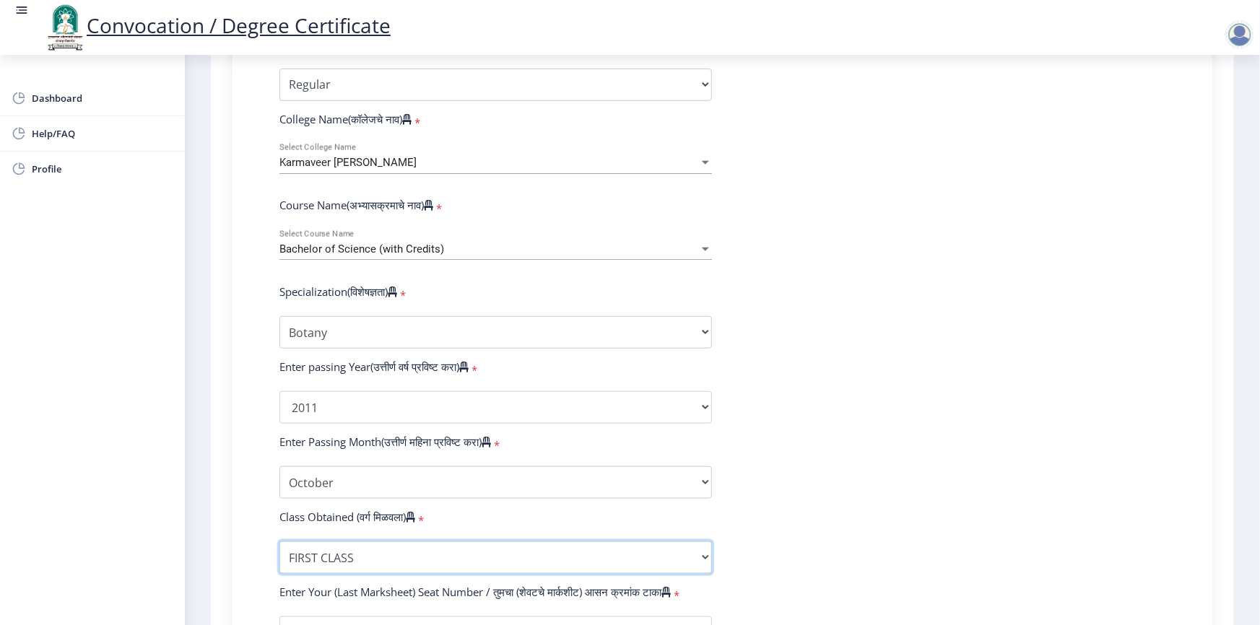
scroll to position [191, 0]
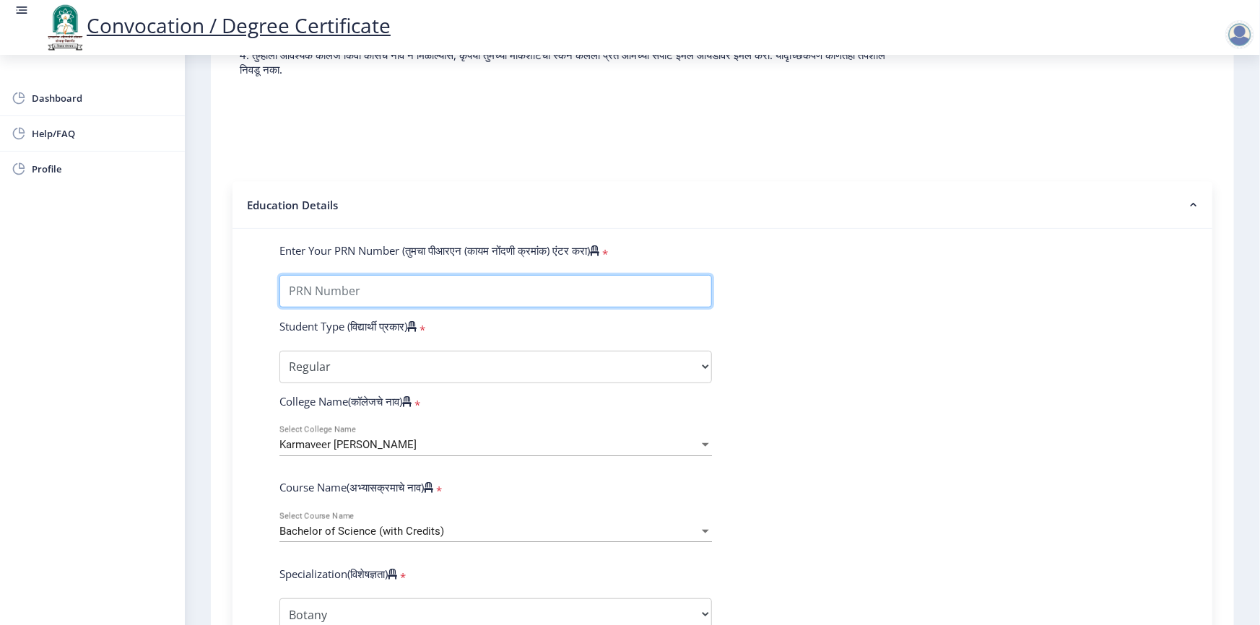
click at [371, 303] on input "Enter Your PRN Number (तुमचा पीआरएन (कायम नोंदणी क्रमांक) एंटर करा)" at bounding box center [496, 291] width 433 height 33
click at [297, 306] on input "Enter Your PRN Number (तुमचा पीआरएन (कायम नोंदणी क्रमांक) एंटर करा)" at bounding box center [496, 291] width 433 height 33
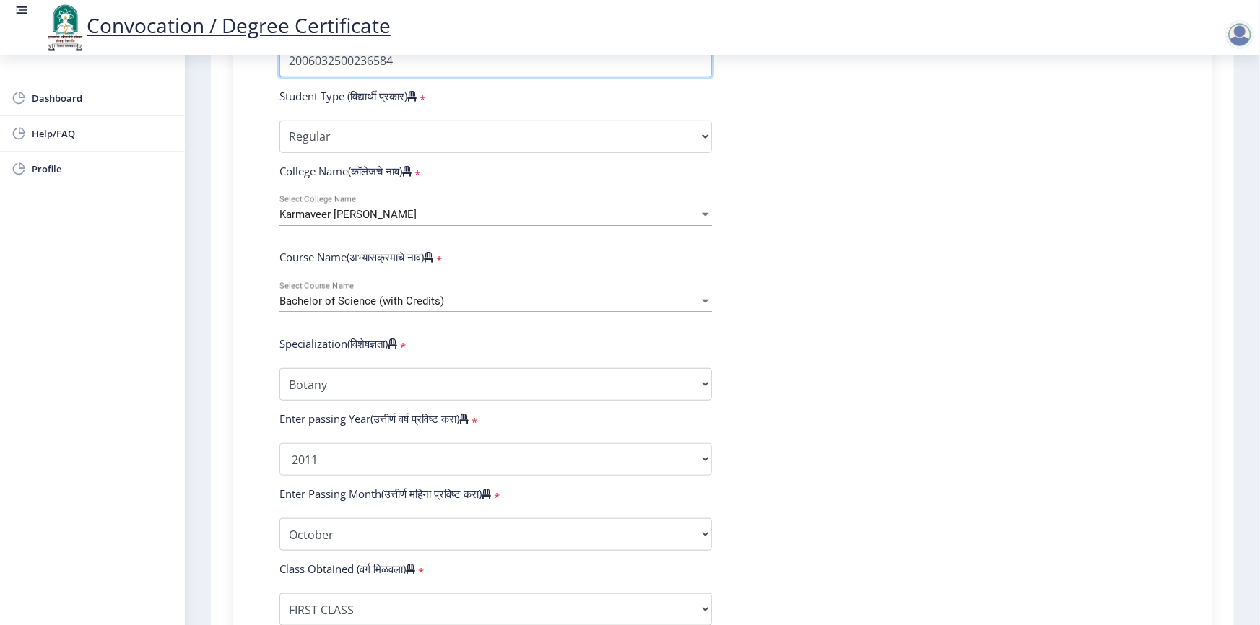
scroll to position [628, 0]
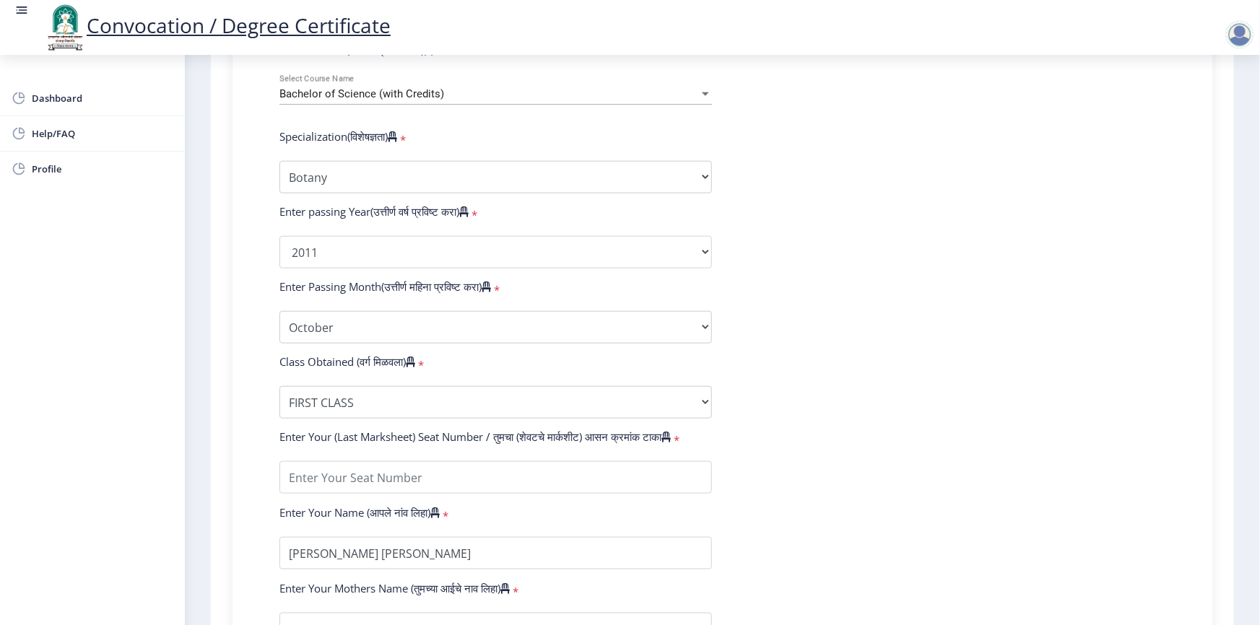
type input "2006032500236584"
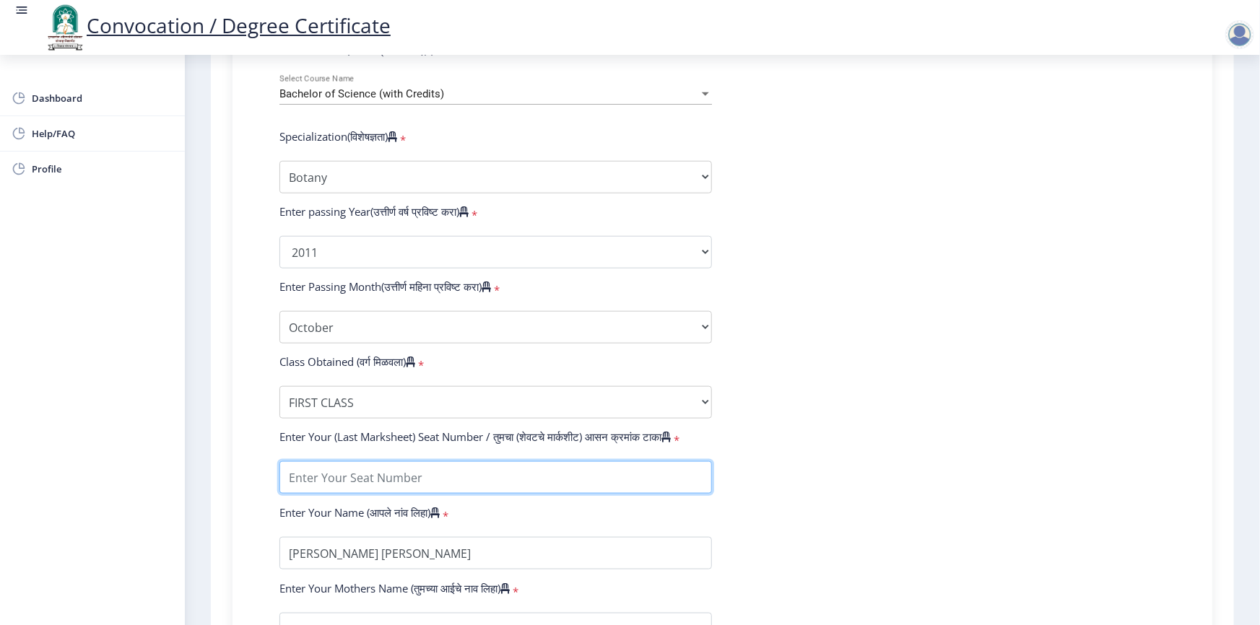
click at [334, 488] on input "textarea" at bounding box center [496, 478] width 433 height 33
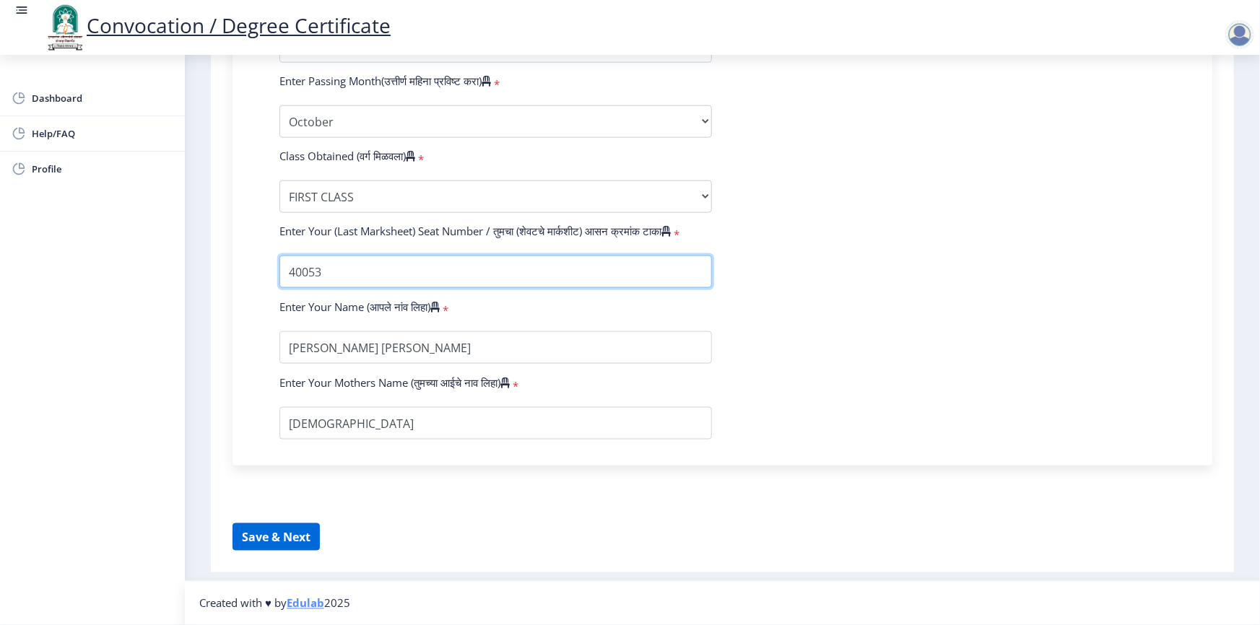
type input "40053"
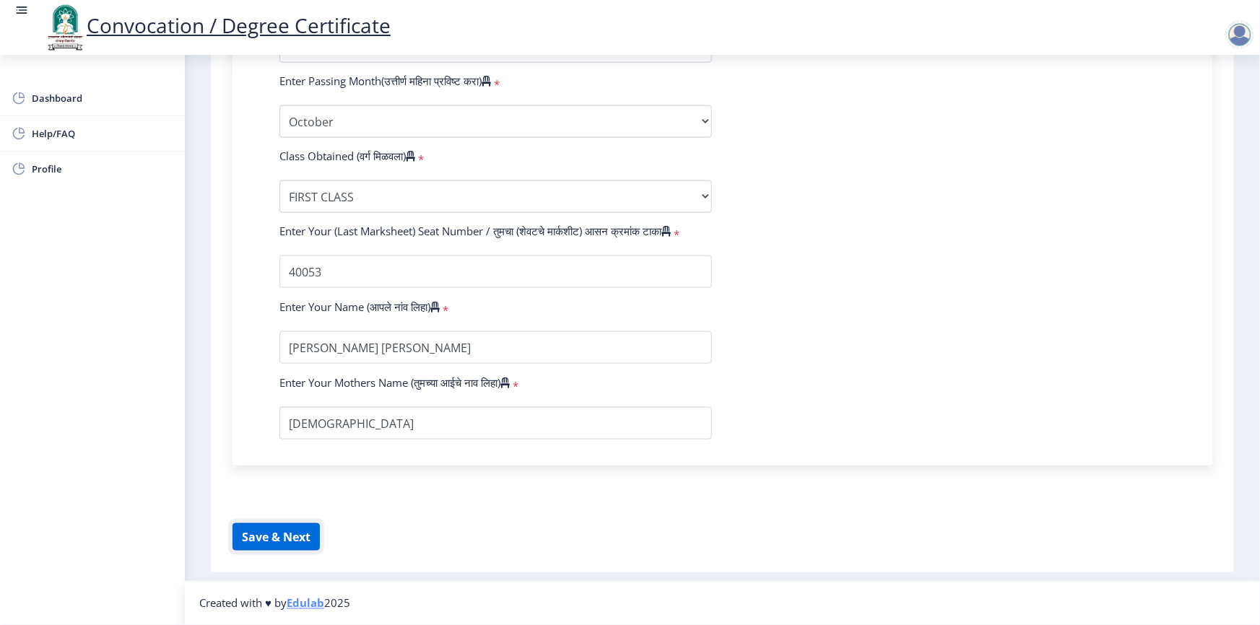
click at [251, 539] on button "Save & Next" at bounding box center [276, 537] width 87 height 27
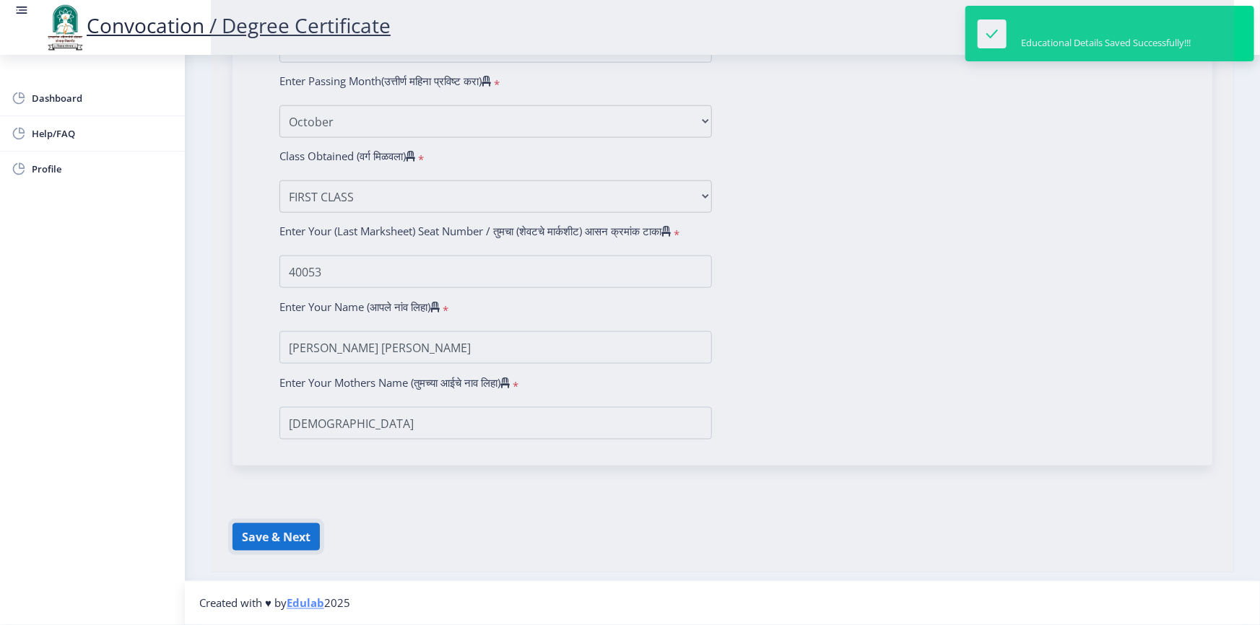
scroll to position [191, 0]
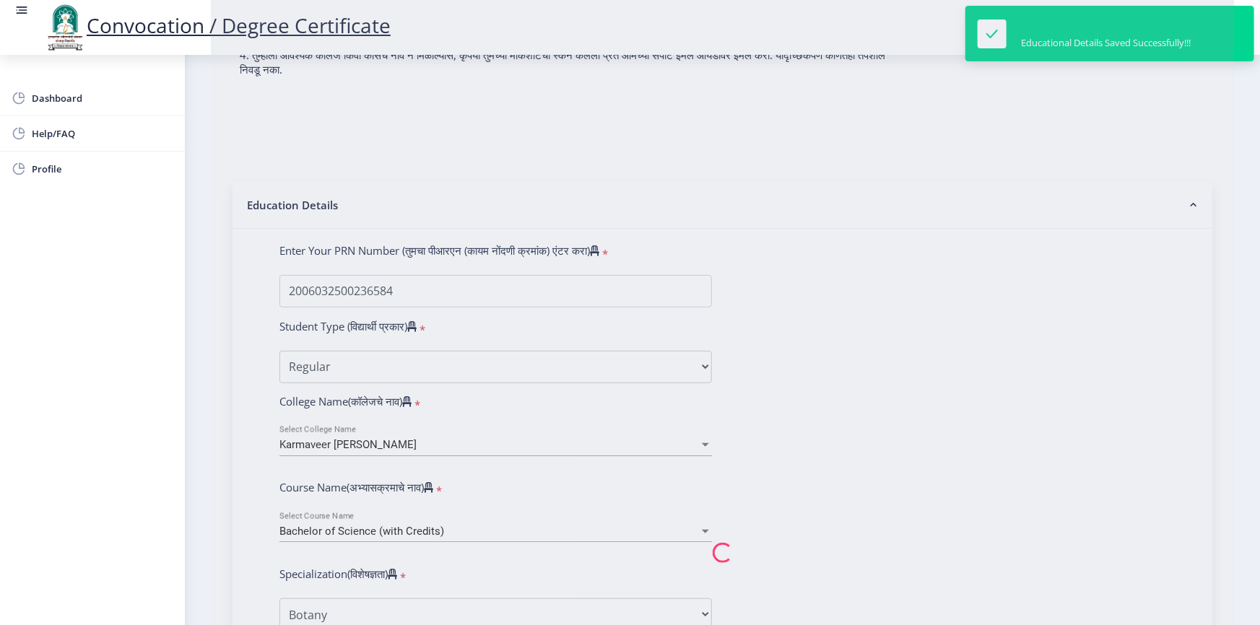
select select
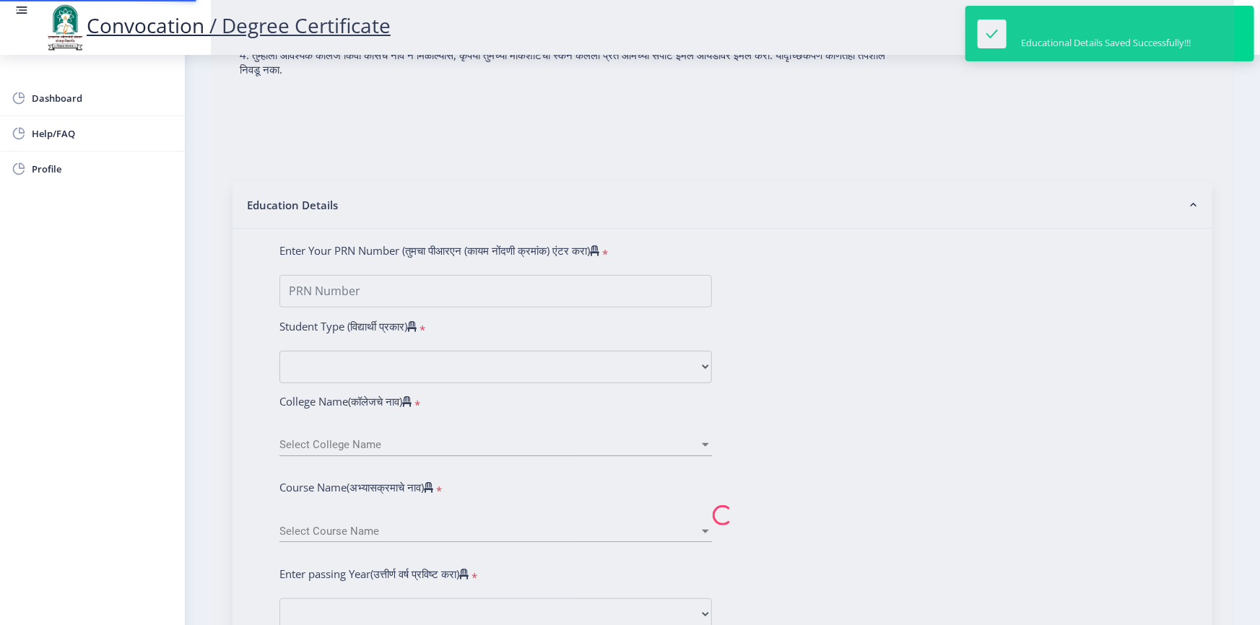
type input "[PERSON_NAME] [PERSON_NAME]"
type input "[DEMOGRAPHIC_DATA]"
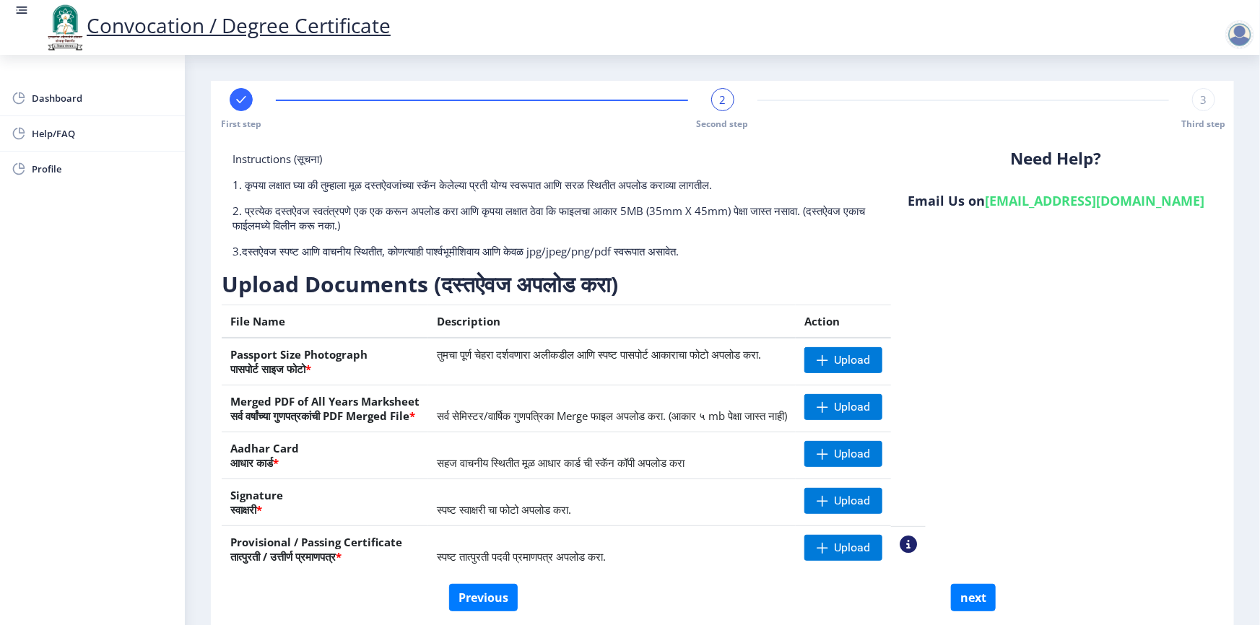
click at [1250, 30] on div at bounding box center [1240, 34] width 29 height 29
click at [1151, 77] on span "Log out" at bounding box center [1157, 72] width 92 height 17
